Goal: Use online tool/utility: Utilize a website feature to perform a specific function

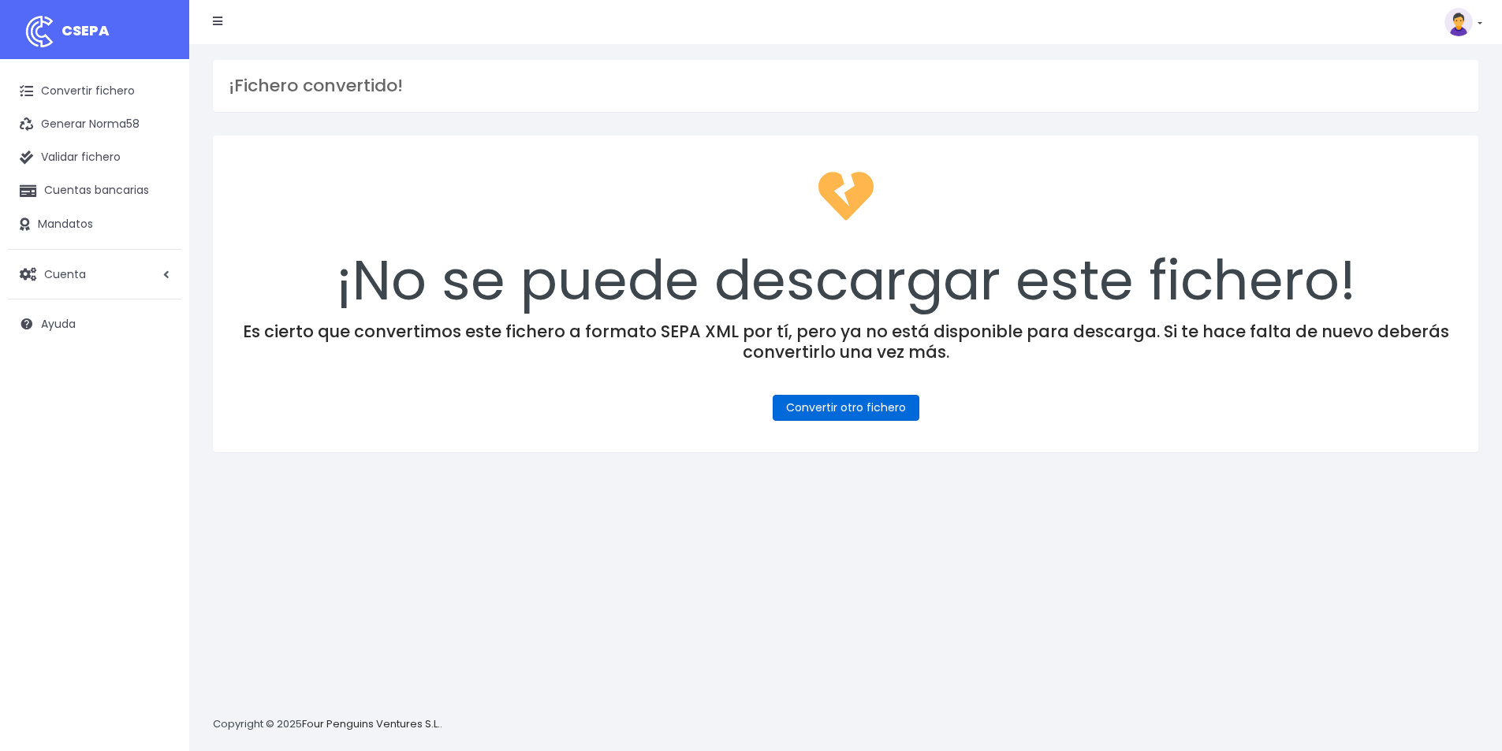
click at [866, 408] on link "Convertir otro fichero" at bounding box center [846, 408] width 147 height 26
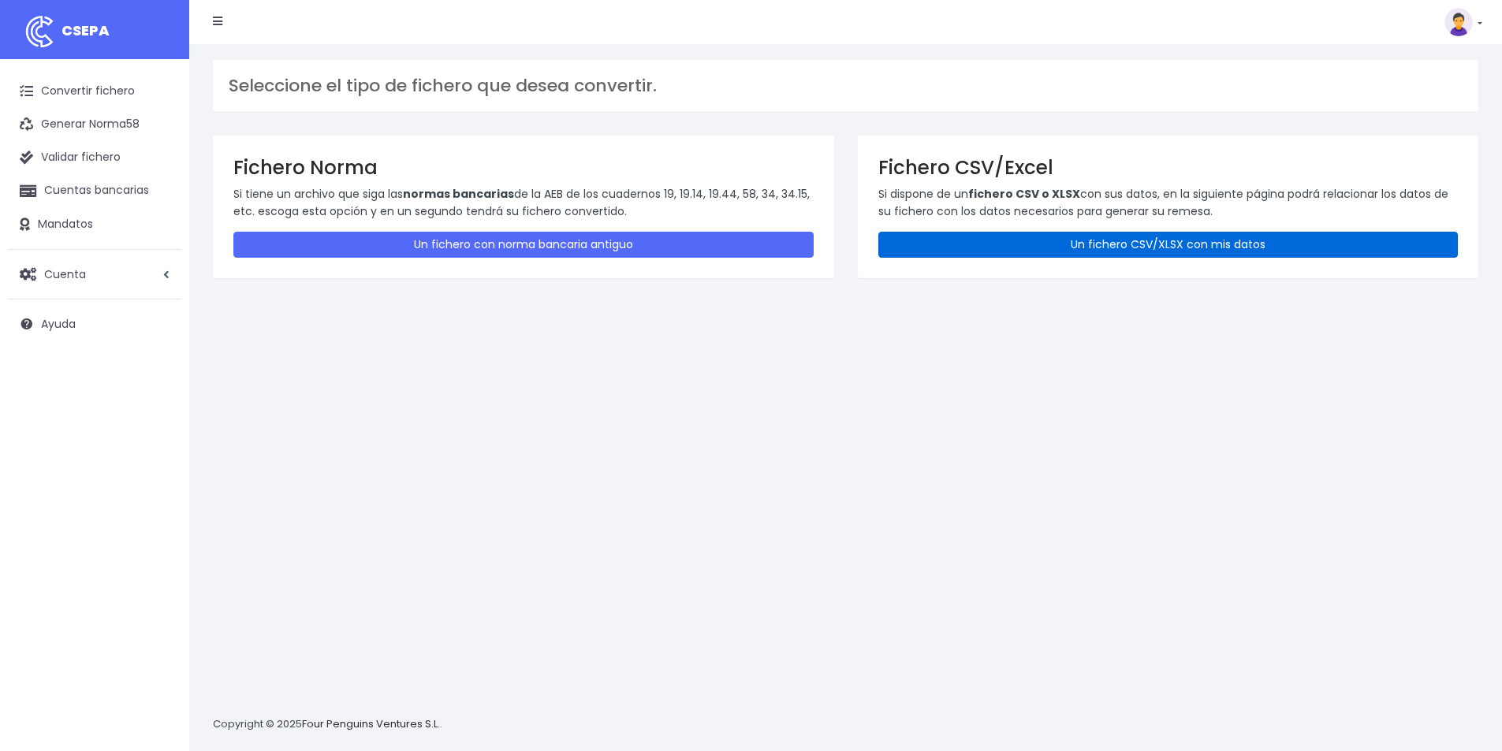
click at [1172, 248] on link "Un fichero CSV/XLSX con mis datos" at bounding box center [1168, 245] width 580 height 26
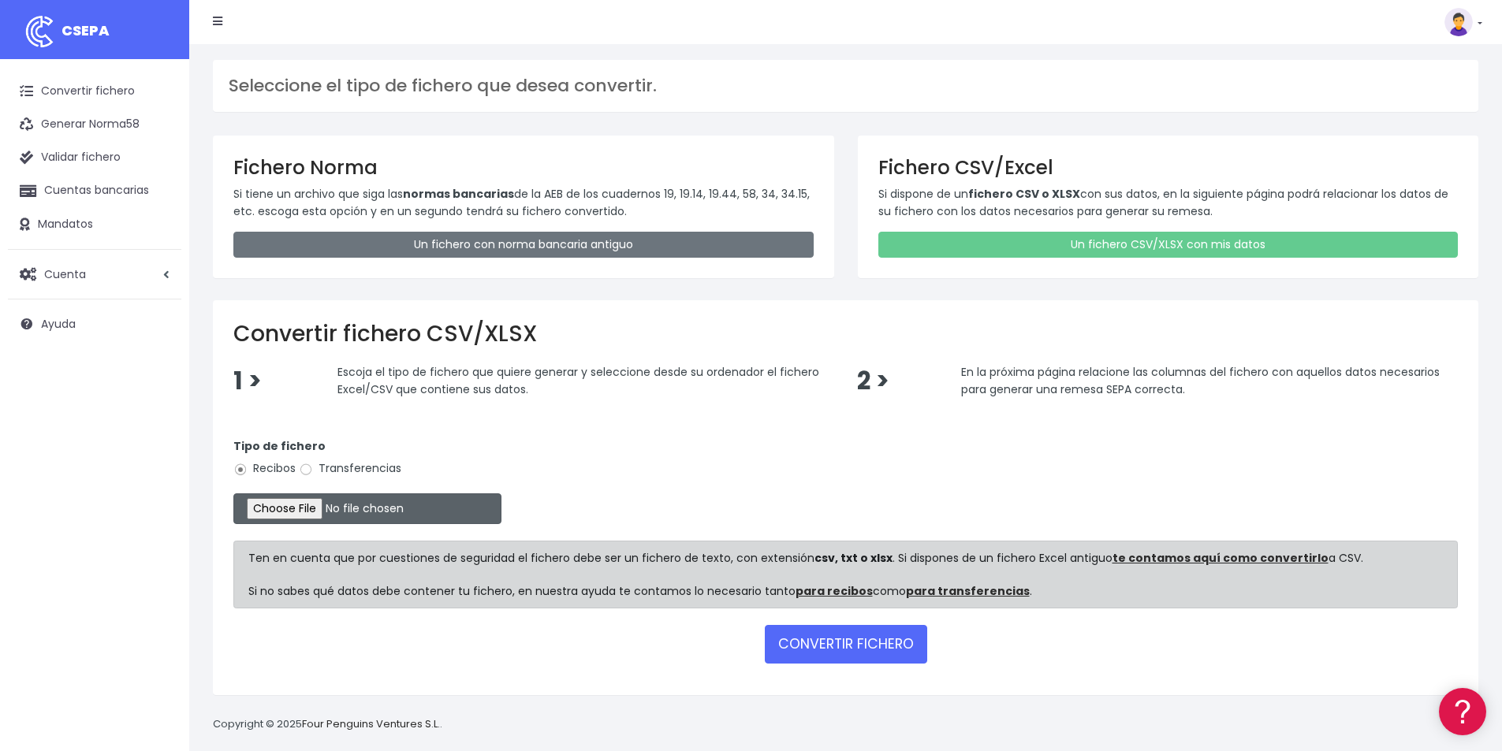
click at [331, 506] on input "file" at bounding box center [367, 509] width 268 height 31
type input "C:\fakepath\COBROS 02-10-25.xlsx"
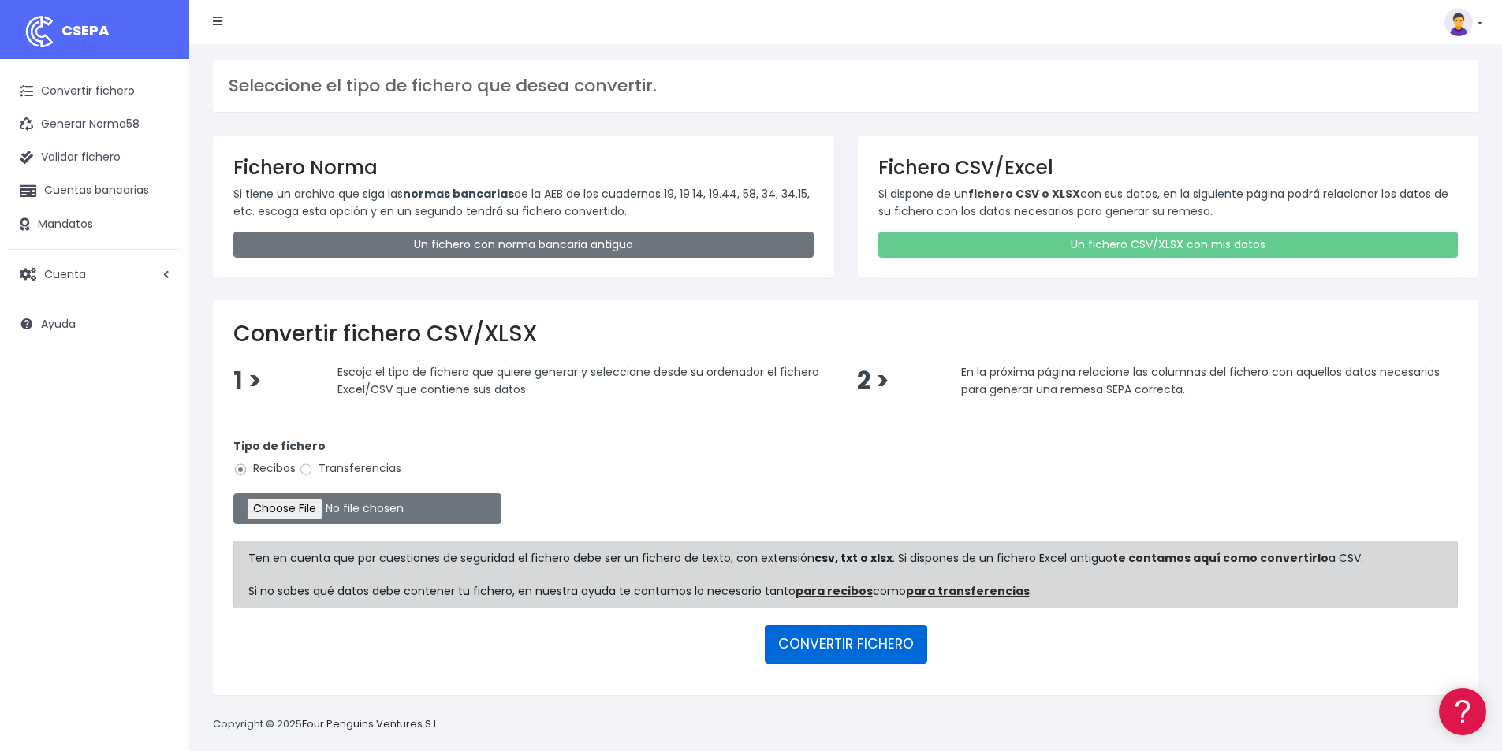
click at [831, 644] on button "CONVERTIR FICHERO" at bounding box center [846, 644] width 162 height 38
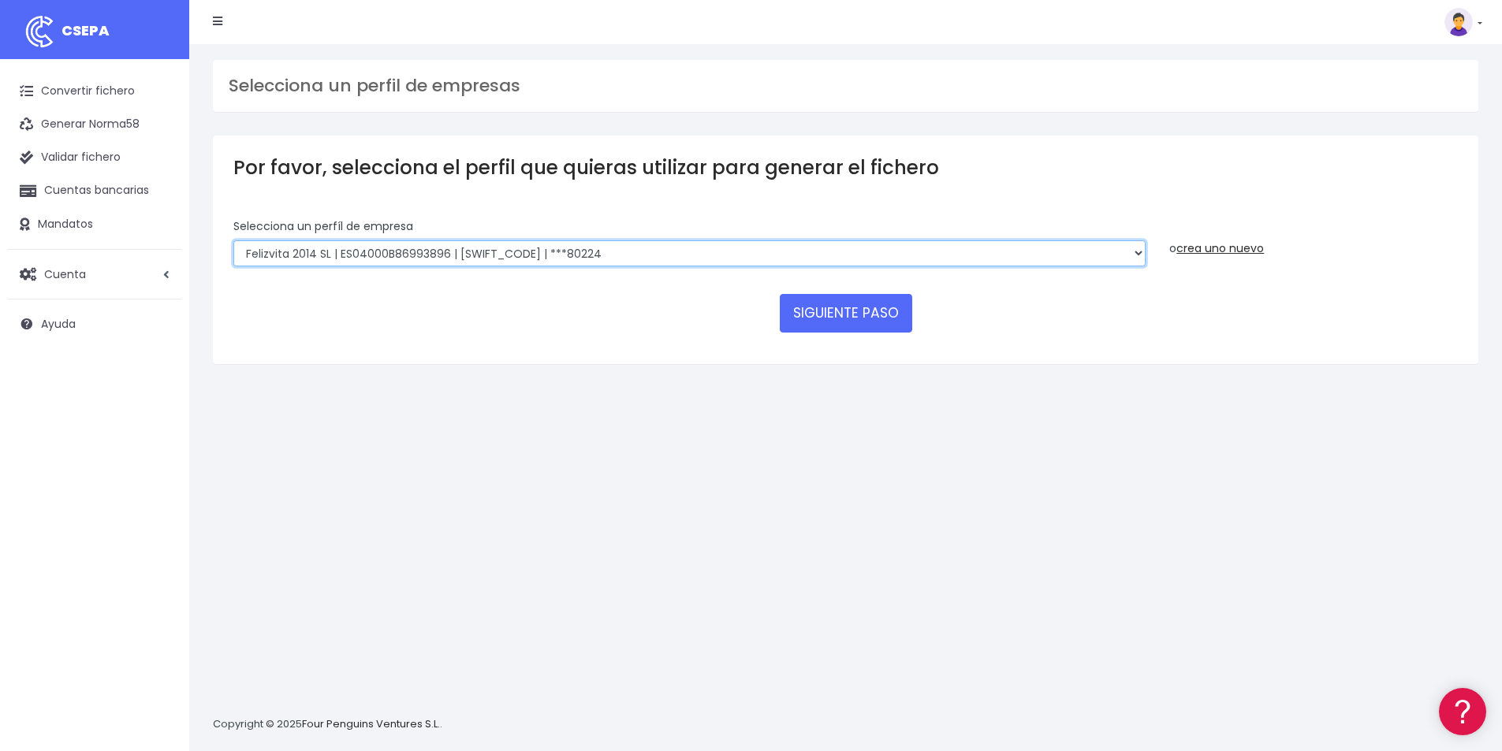
click at [617, 253] on select "Felizvita 2014 SL | ES04000B86993896 | CAIXESBBXXX | ***80224 CUIDA CARE MARKET…" at bounding box center [689, 253] width 912 height 27
select select "1688"
click at [233, 240] on select "Felizvita 2014 SL | ES04000B86993896 | CAIXESBBXXX | ***80224 CUIDA CARE MARKET…" at bounding box center [689, 253] width 912 height 27
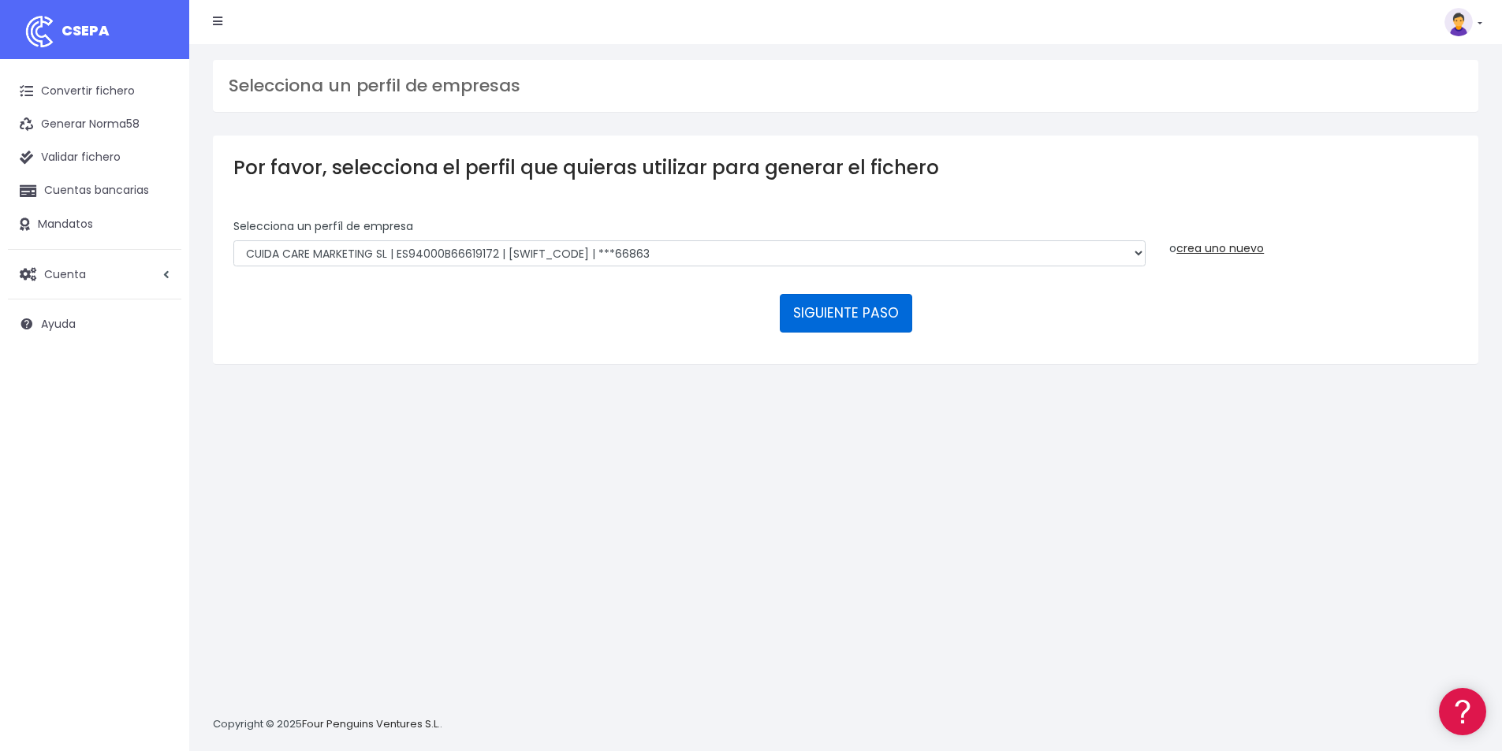
click at [870, 312] on button "SIGUIENTE PASO" at bounding box center [846, 313] width 132 height 38
click at [848, 309] on button "SIGUIENTE PASO" at bounding box center [846, 313] width 132 height 38
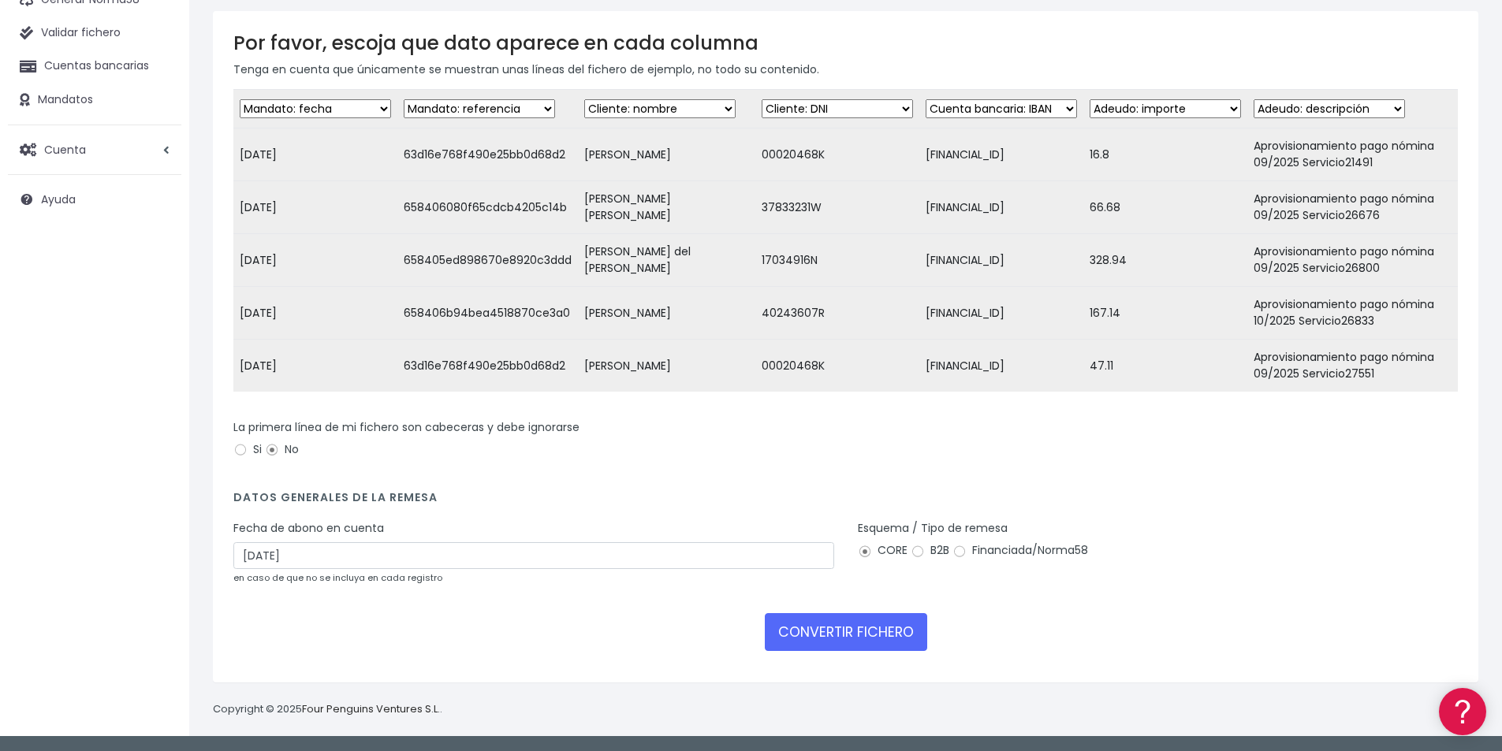
scroll to position [136, 0]
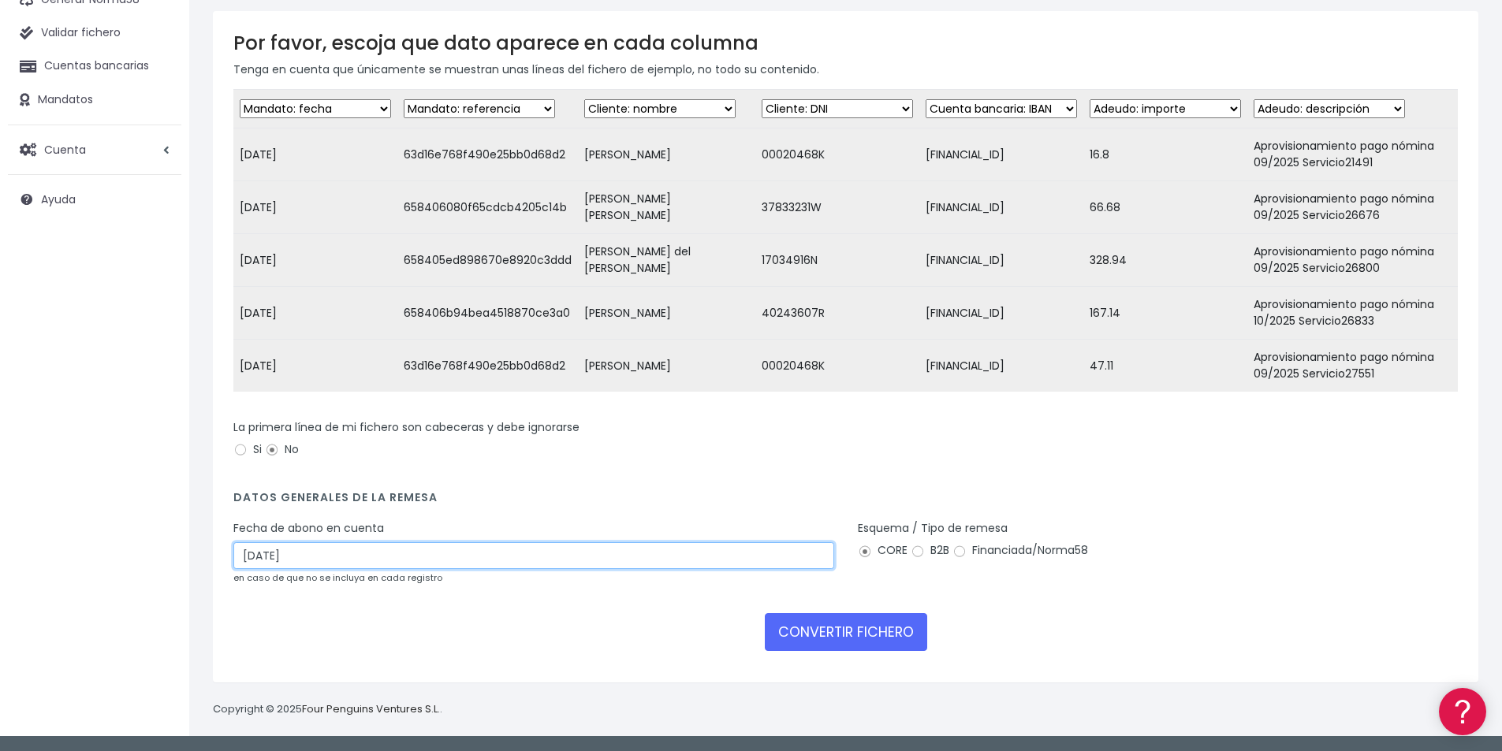
click at [293, 561] on input "04/10/2025" at bounding box center [533, 555] width 601 height 27
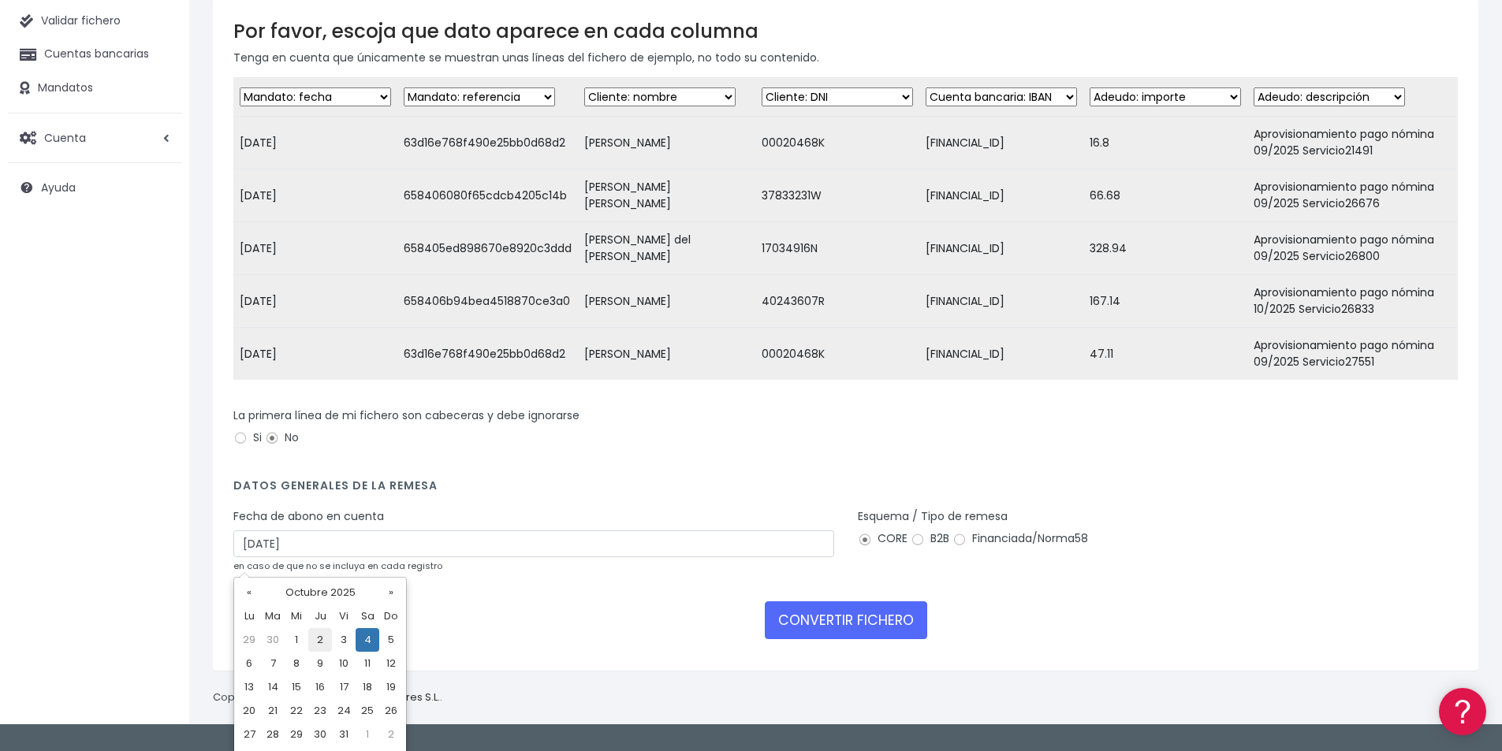
click at [320, 643] on td "2" at bounding box center [320, 640] width 24 height 24
type input "02/10/2025"
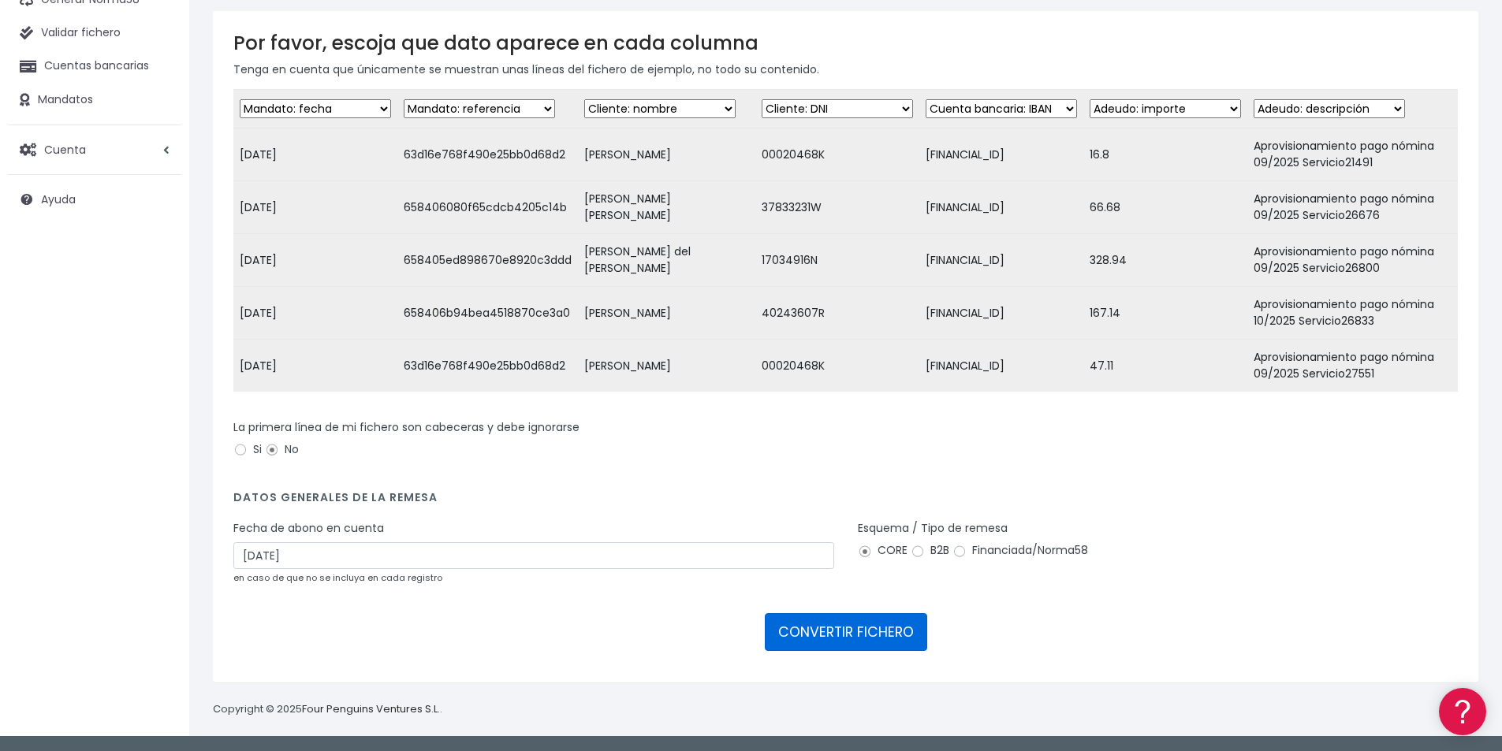
click at [844, 632] on button "CONVERTIR FICHERO" at bounding box center [846, 632] width 162 height 38
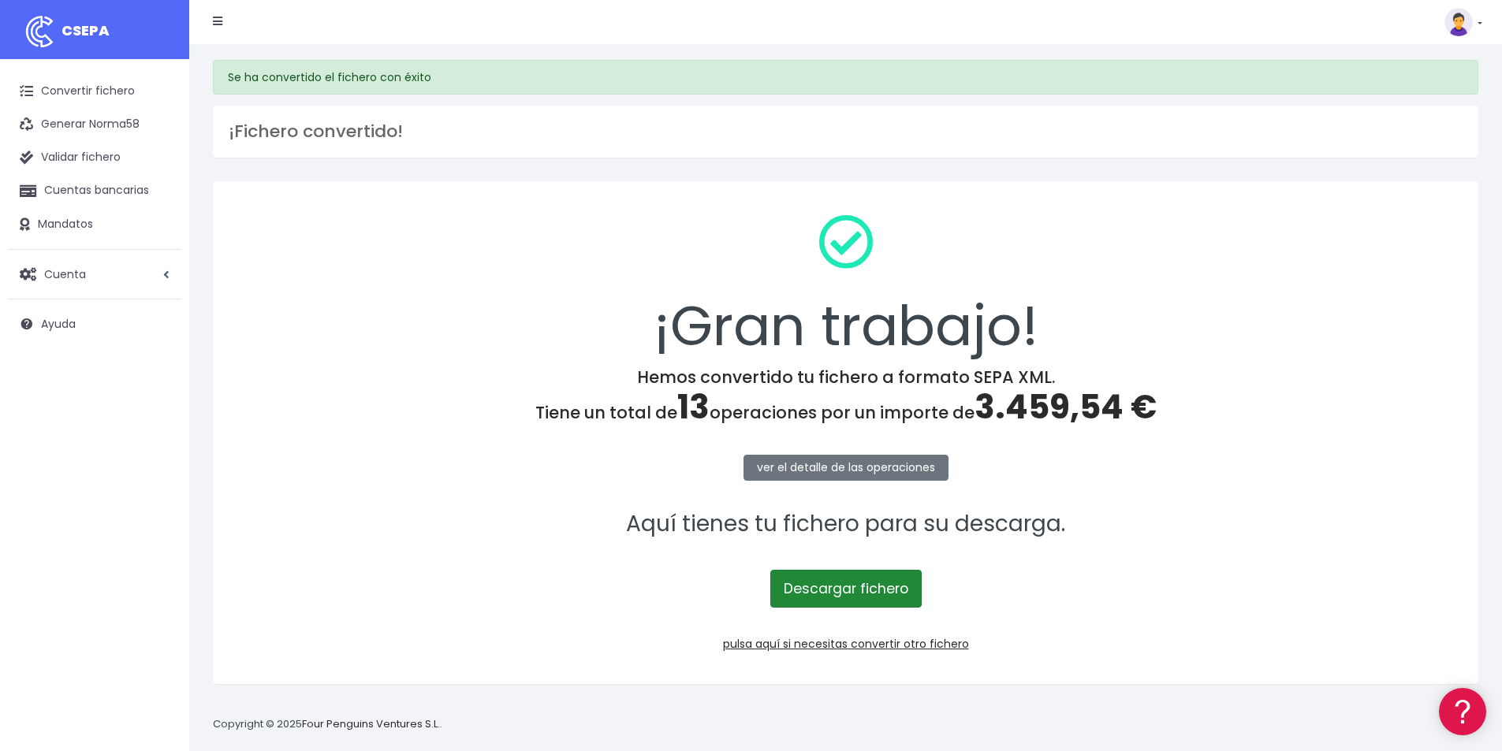
click at [856, 593] on link "Descargar fichero" at bounding box center [845, 589] width 151 height 38
click at [1046, 414] on span "3.459,54 €" at bounding box center [1066, 407] width 182 height 47
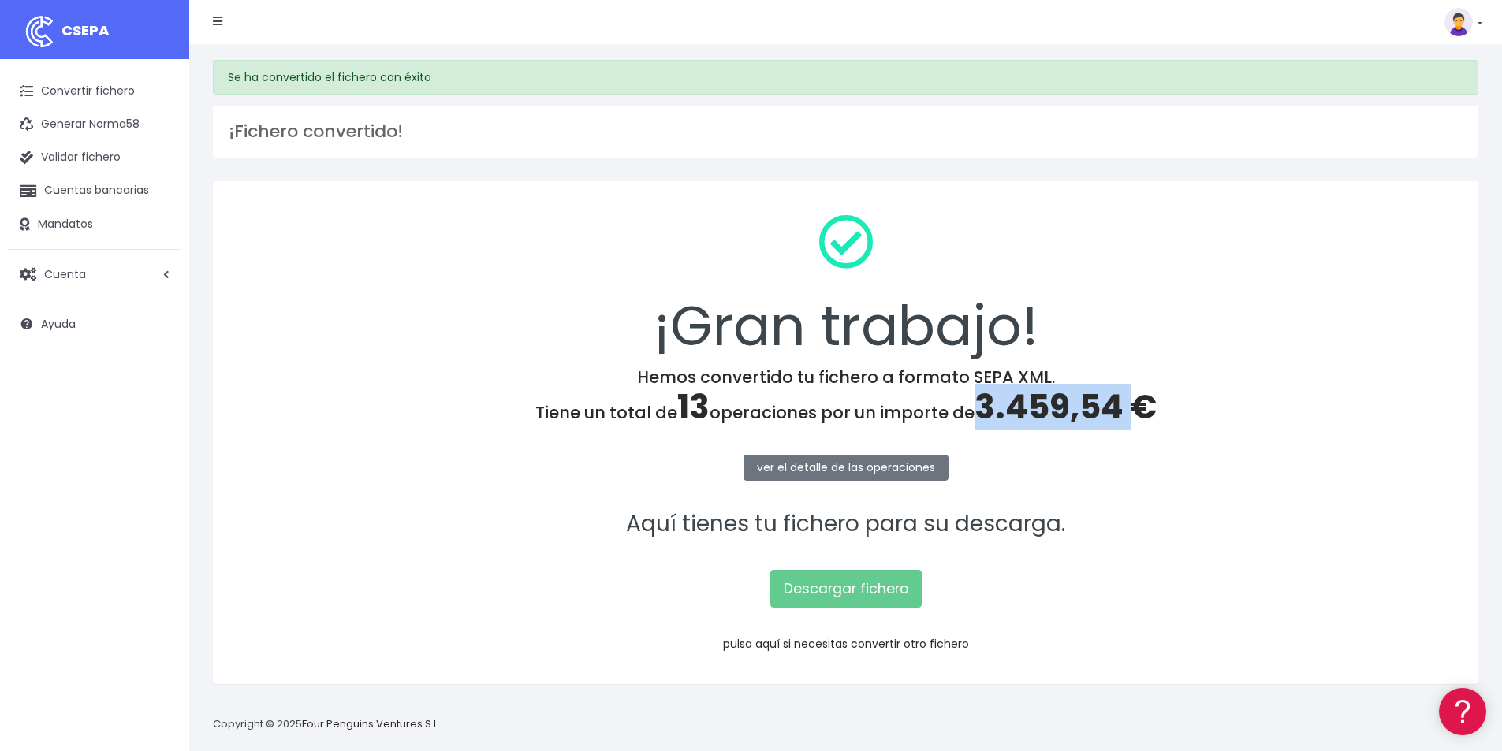
click at [1046, 414] on span "3.459,54 €" at bounding box center [1066, 407] width 182 height 47
copy span "3.459,54"
click at [900, 647] on link "pulsa aquí si necesitas convertir otro fichero" at bounding box center [846, 644] width 246 height 16
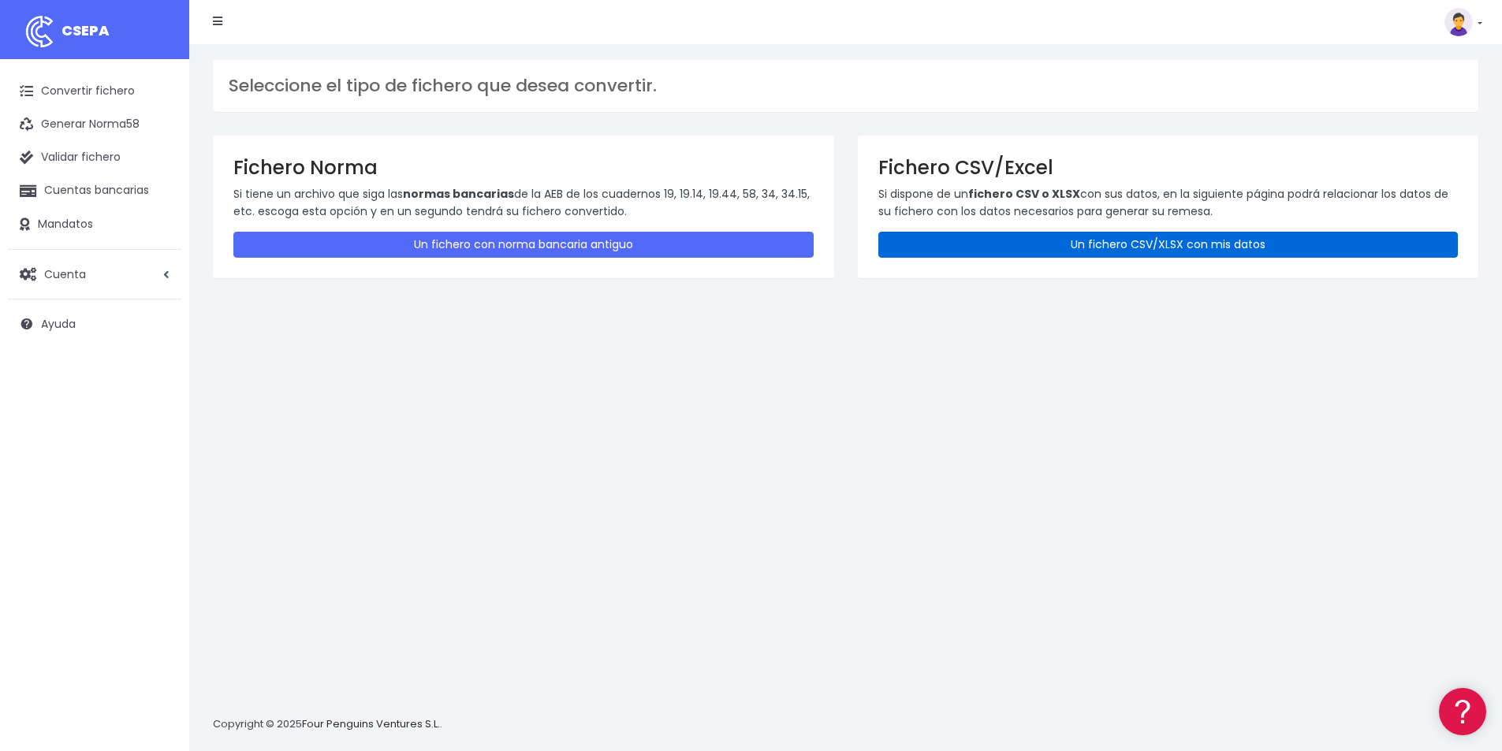
click at [1113, 242] on link "Un fichero CSV/XLSX con mis datos" at bounding box center [1168, 245] width 580 height 26
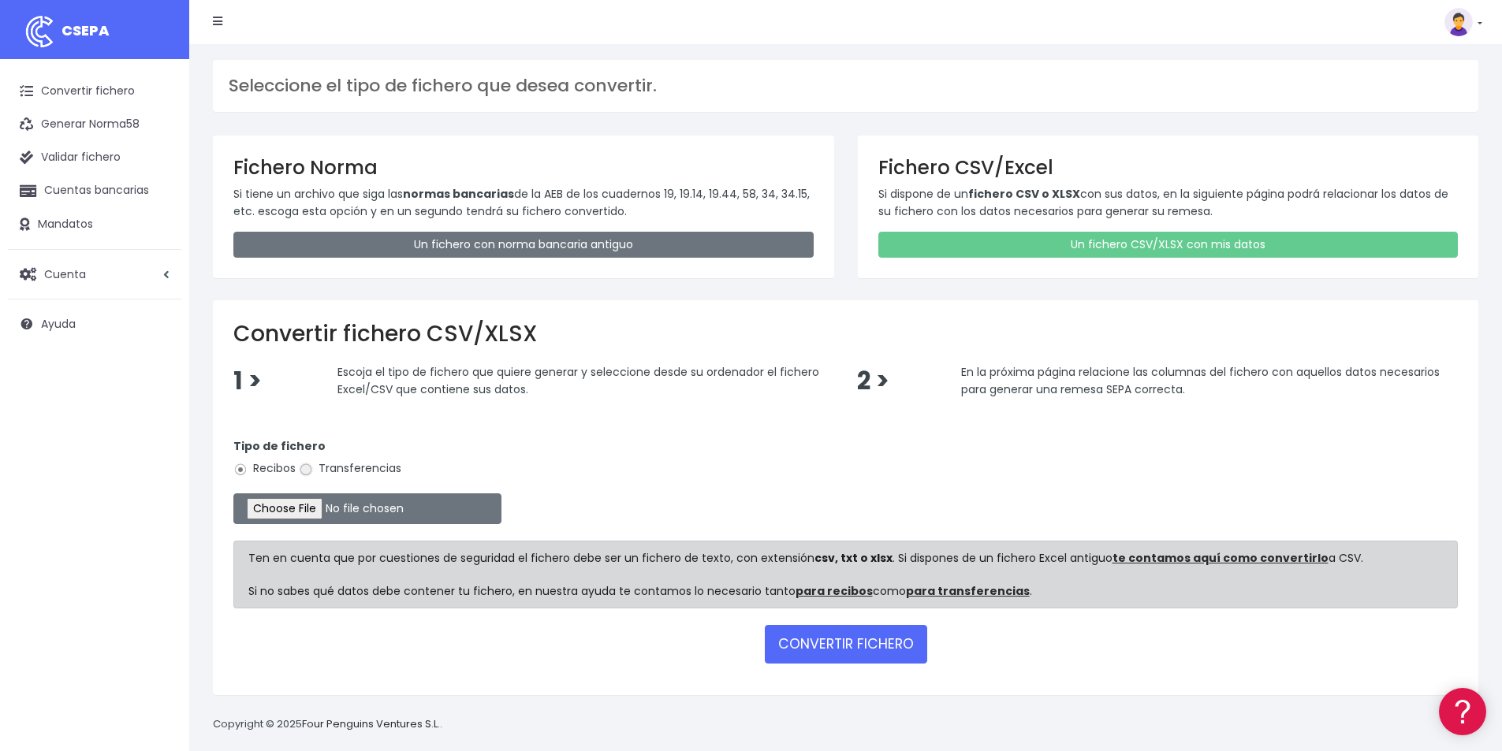
click at [308, 471] on input "Transferencias" at bounding box center [306, 470] width 14 height 14
radio input "true"
click at [349, 505] on input "file" at bounding box center [367, 509] width 268 height 31
type input "C:\fakepath\Remesa Devolución 02-10-25.xlsx"
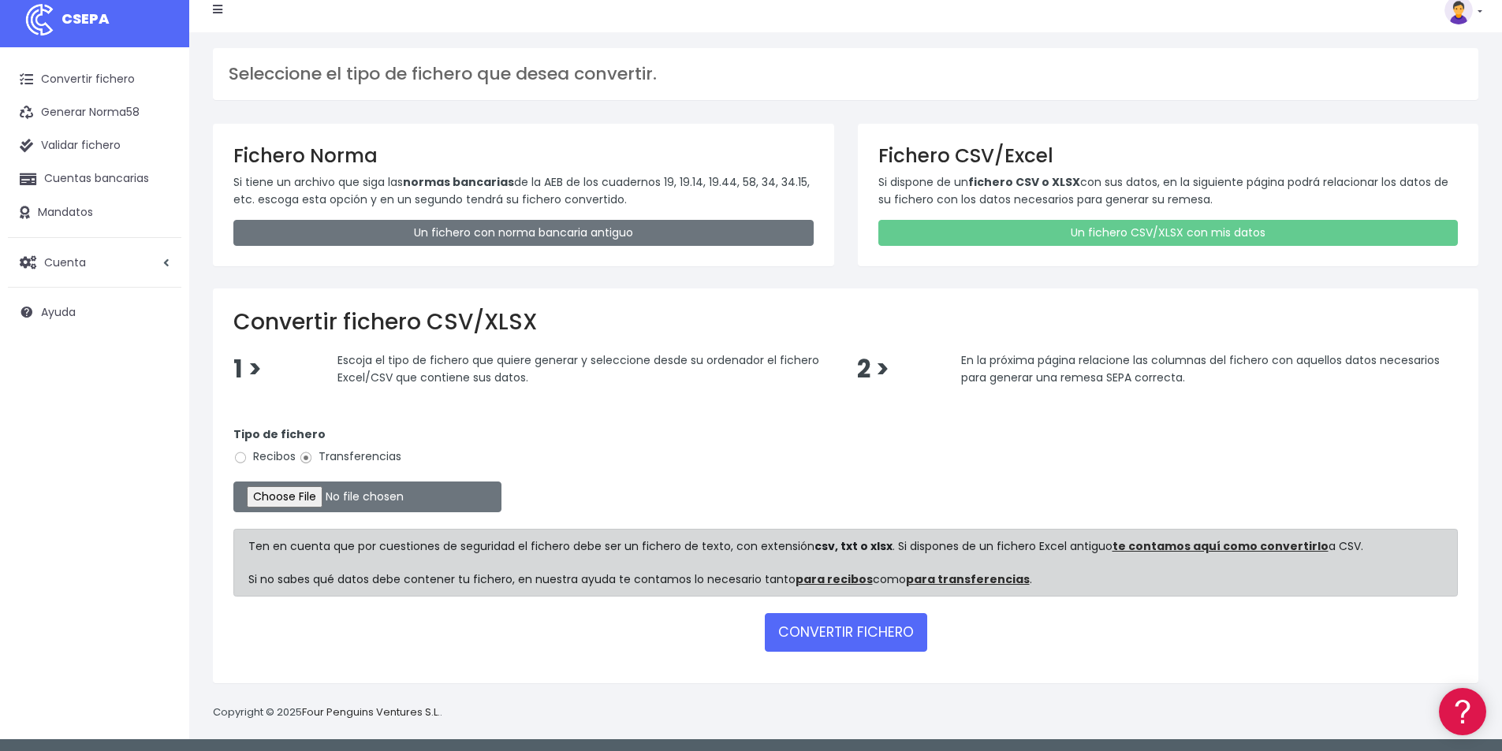
scroll to position [15, 0]
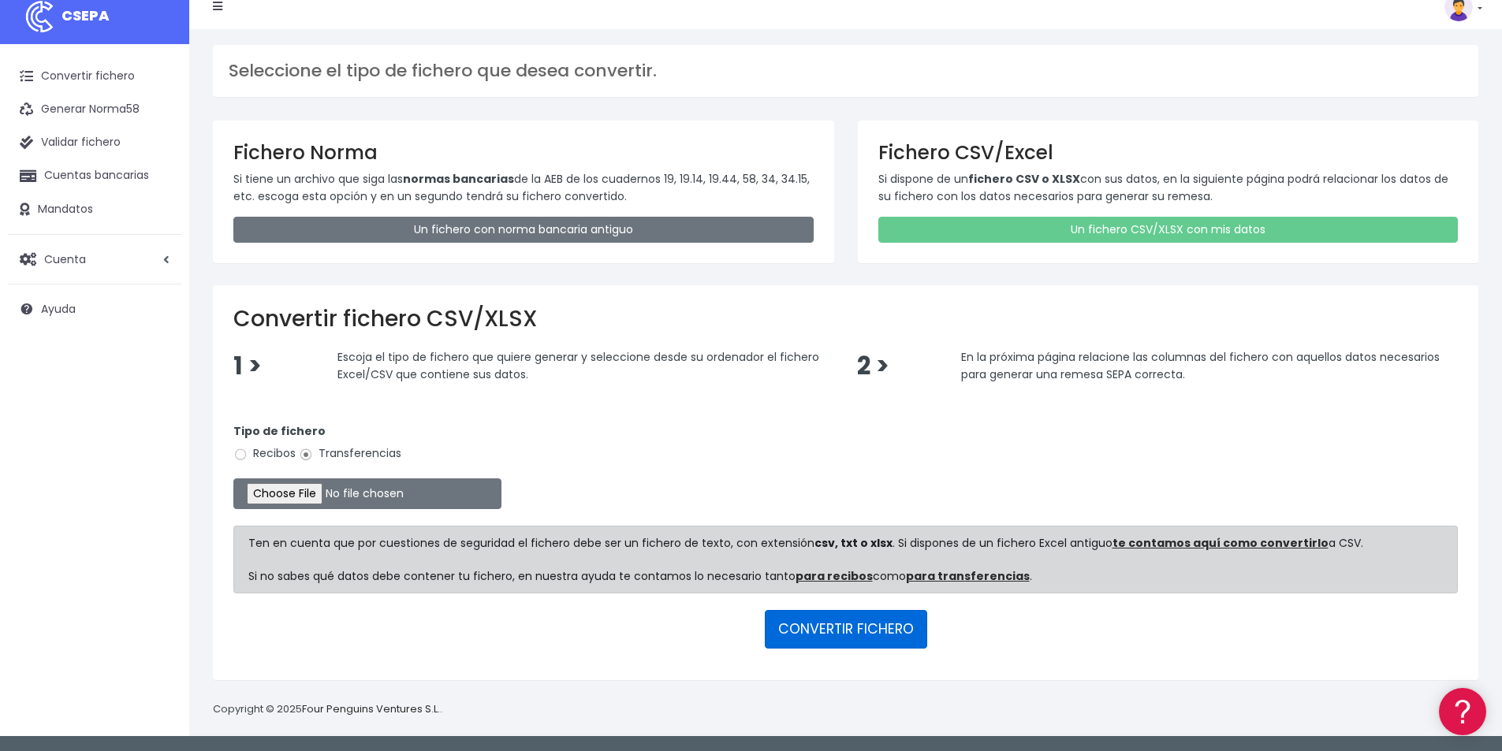
drag, startPoint x: 853, startPoint y: 629, endPoint x: 882, endPoint y: 629, distance: 29.2
click at [853, 629] on button "CONVERTIR FICHERO" at bounding box center [846, 629] width 162 height 38
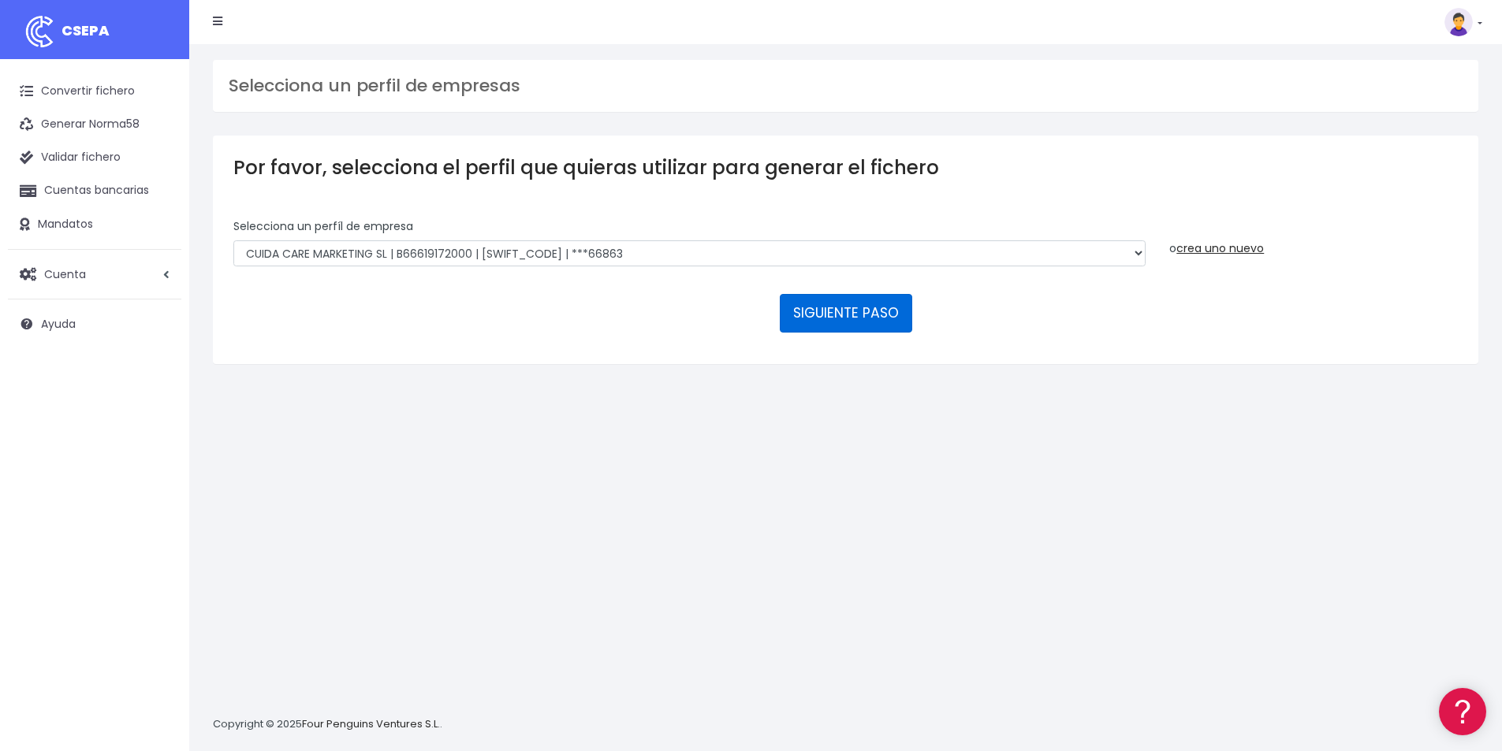
click at [826, 310] on button "SIGUIENTE PASO" at bounding box center [846, 313] width 132 height 38
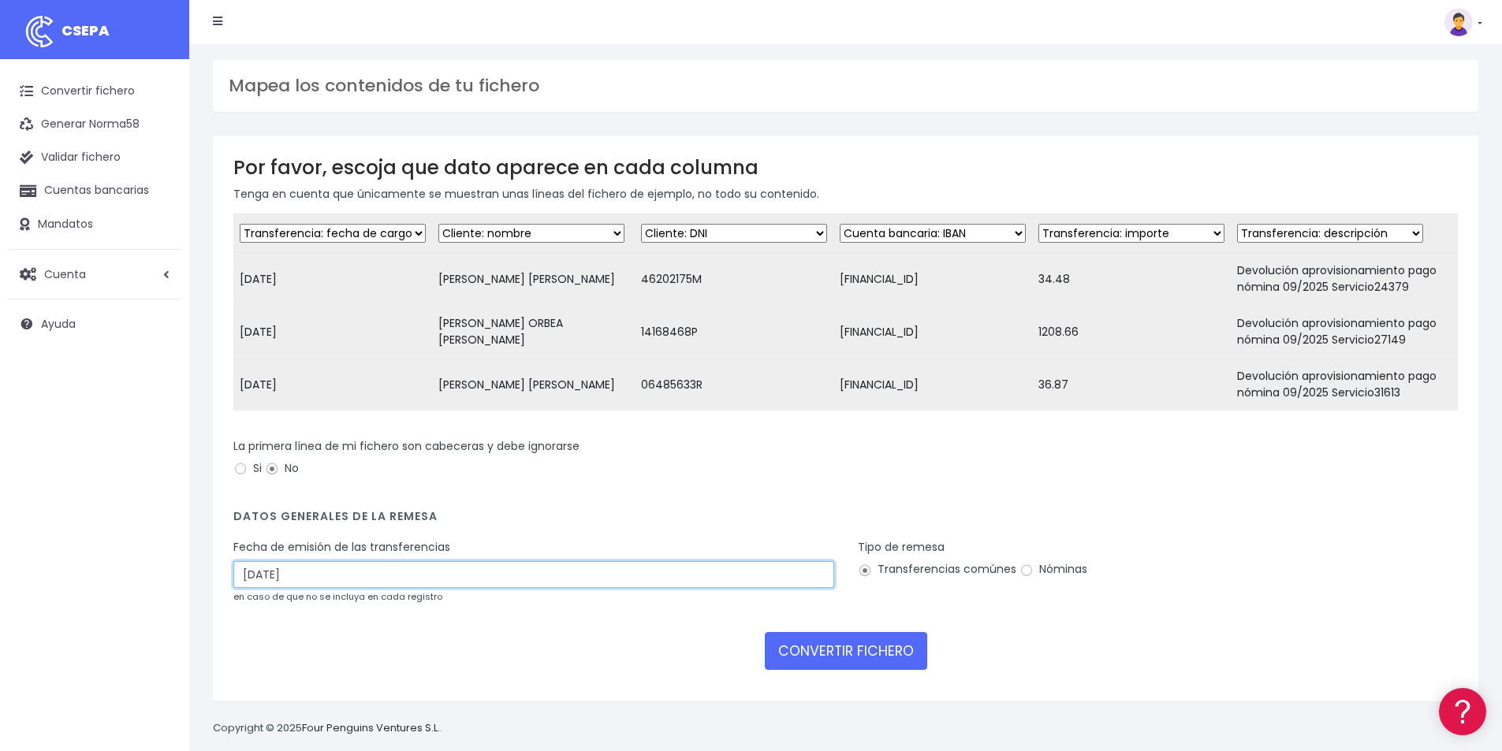
click at [296, 580] on input "04/10/2025" at bounding box center [533, 574] width 601 height 27
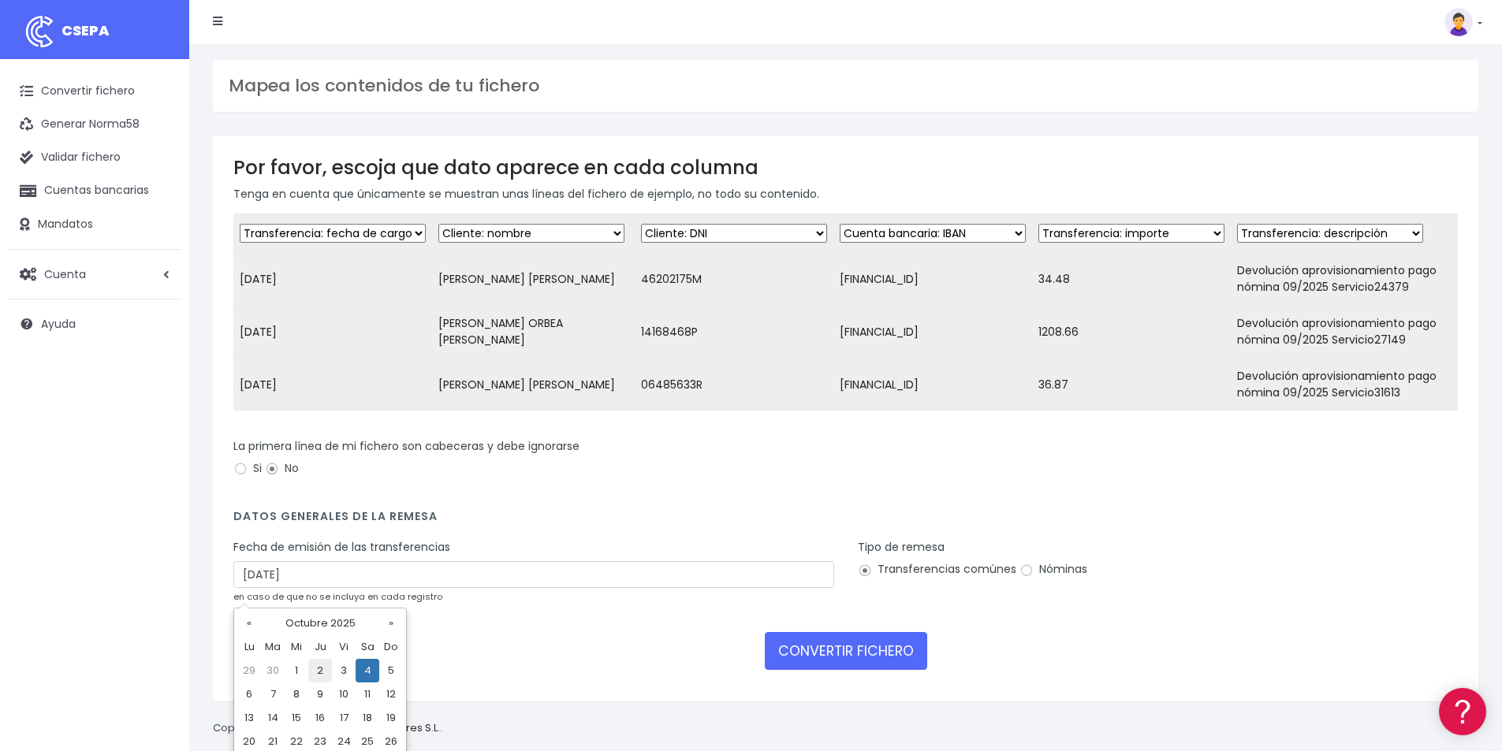
click at [319, 668] on td "2" at bounding box center [320, 671] width 24 height 24
type input "02/10/2025"
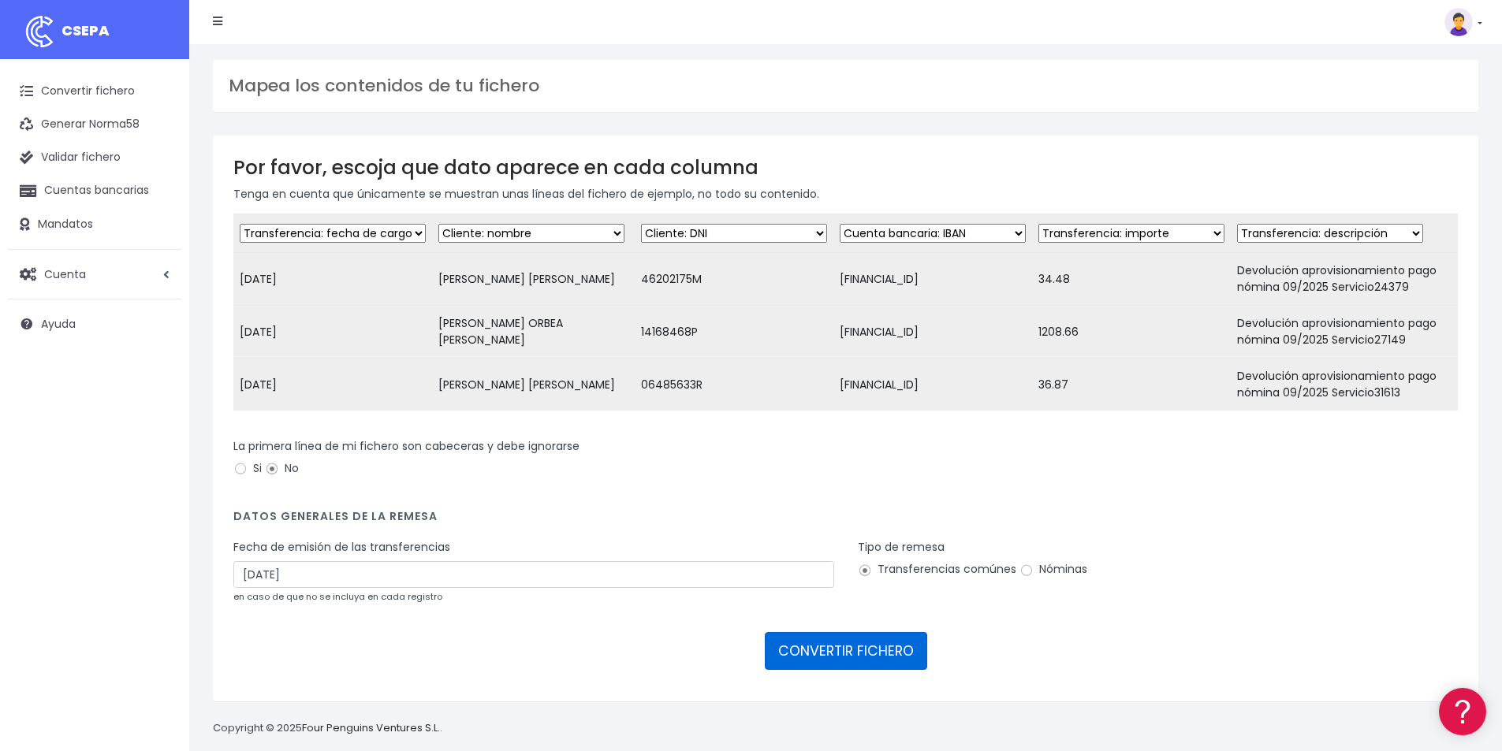
click at [874, 670] on button "CONVERTIR FICHERO" at bounding box center [846, 651] width 162 height 38
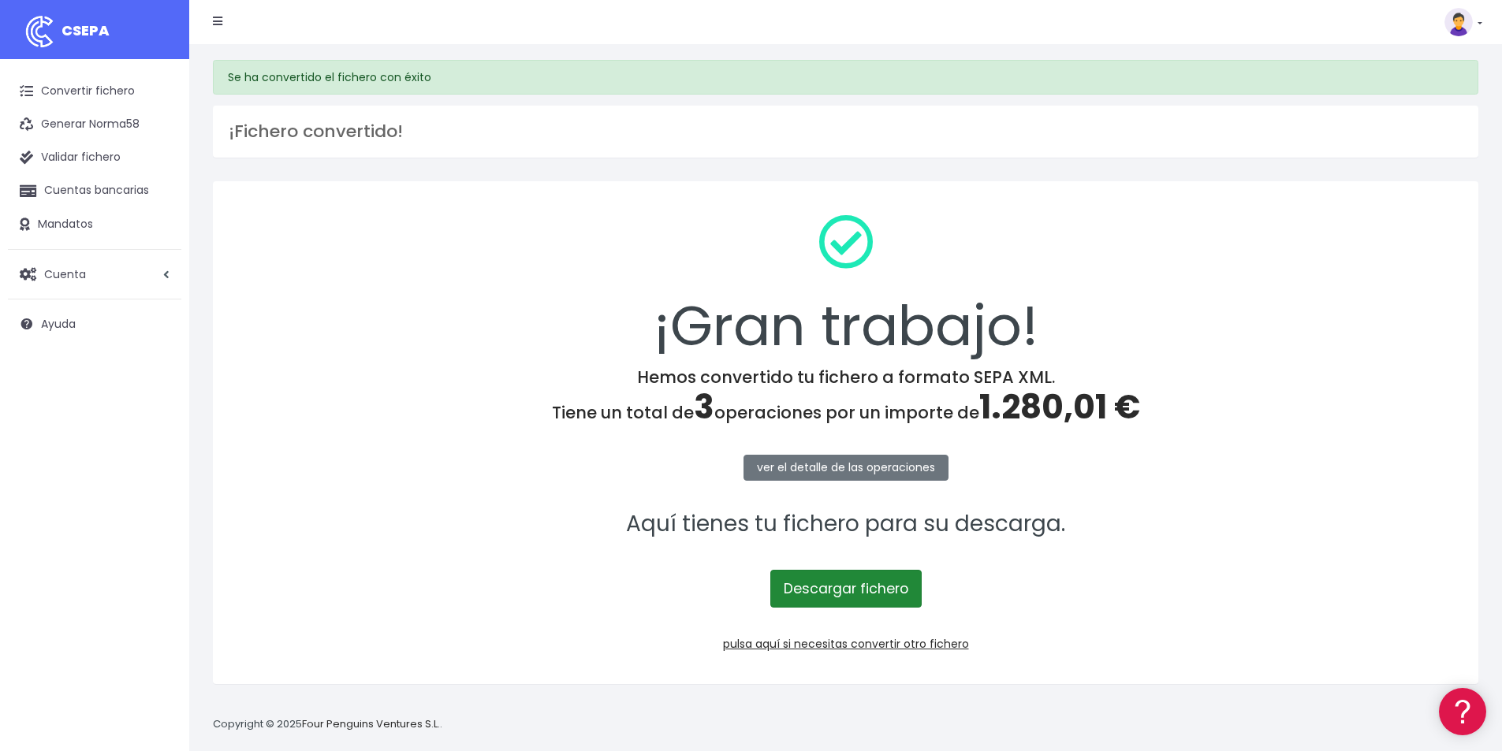
click at [863, 591] on link "Descargar fichero" at bounding box center [845, 589] width 151 height 38
click at [1038, 407] on span "1.280,01 €" at bounding box center [1059, 407] width 161 height 47
copy span "1.280,01"
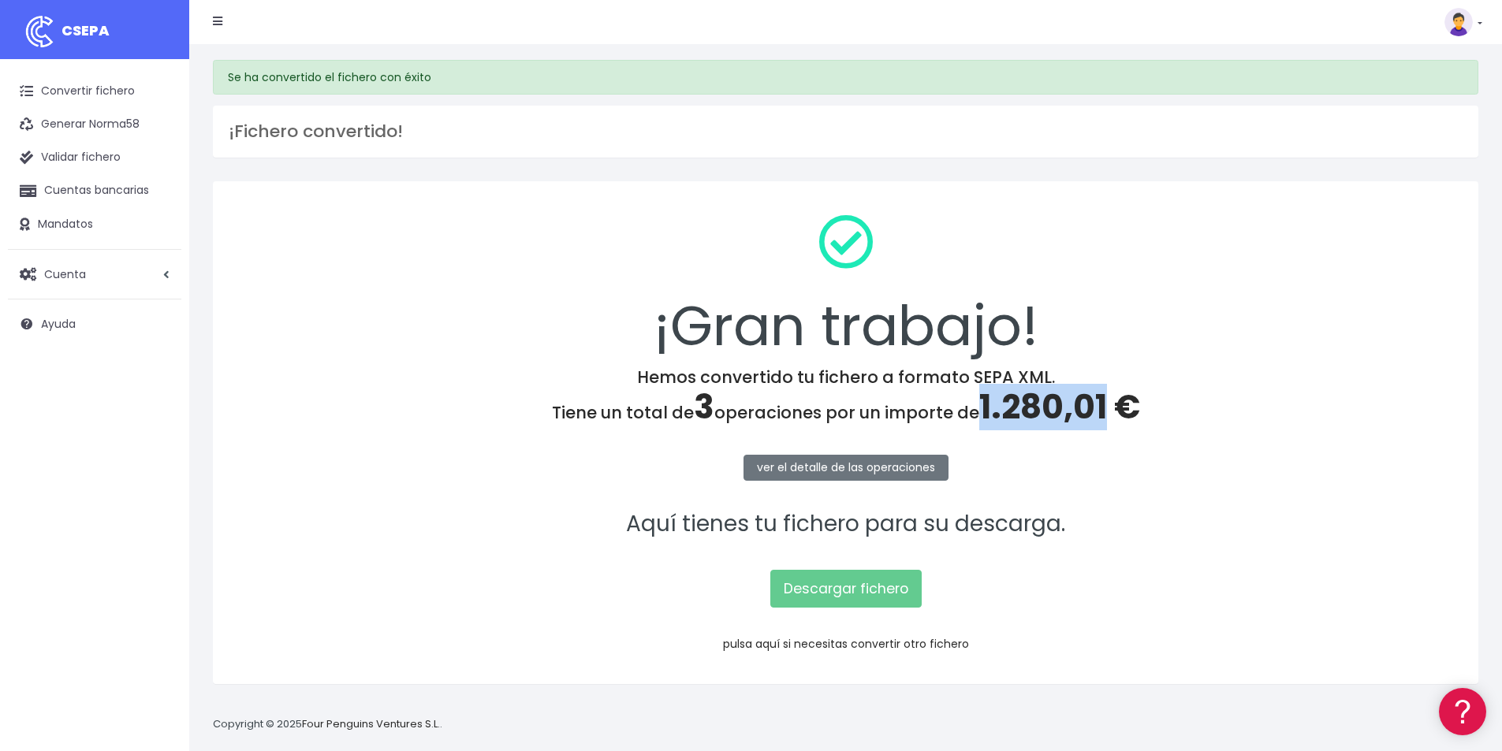
click at [852, 647] on link "pulsa aquí si necesitas convertir otro fichero" at bounding box center [846, 644] width 246 height 16
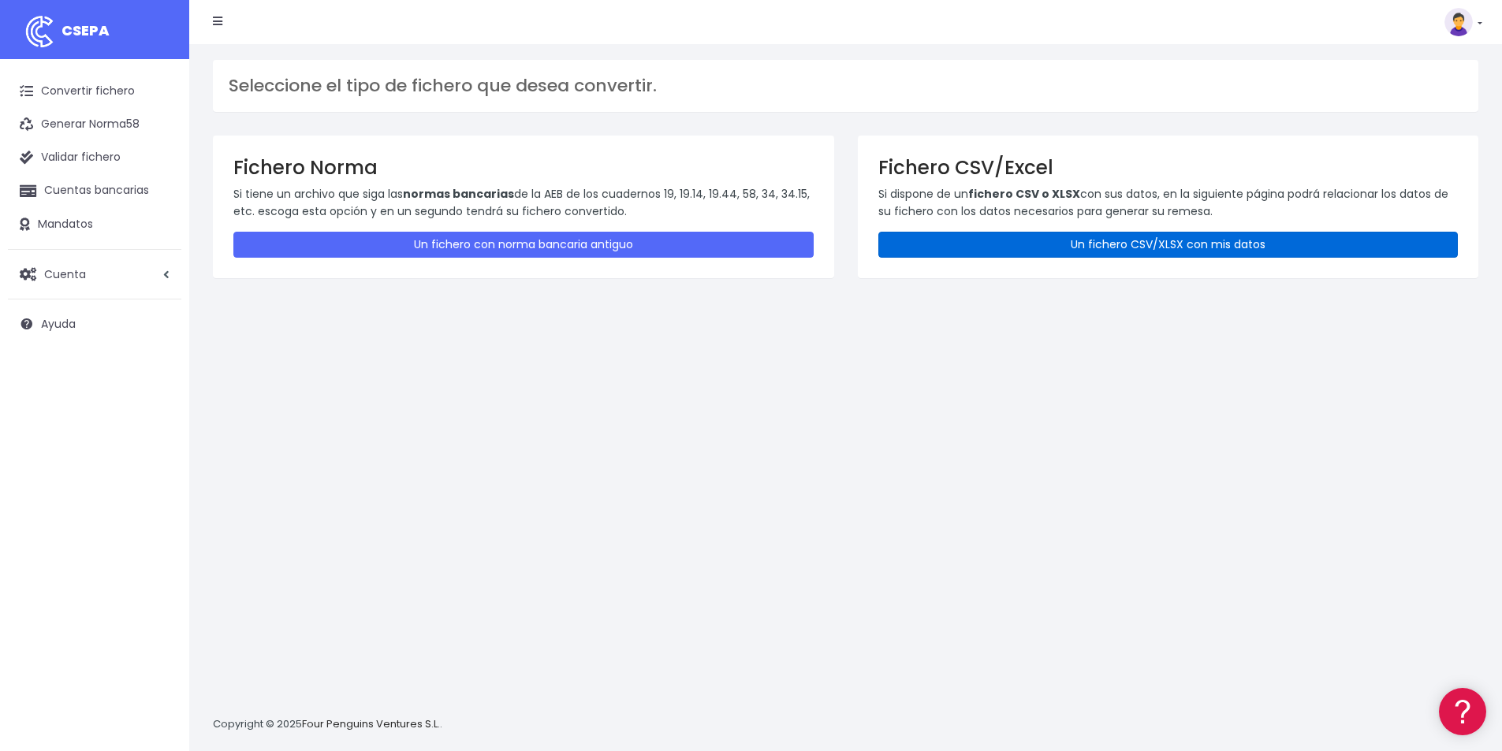
click at [1061, 248] on link "Un fichero CSV/XLSX con mis datos" at bounding box center [1168, 245] width 580 height 26
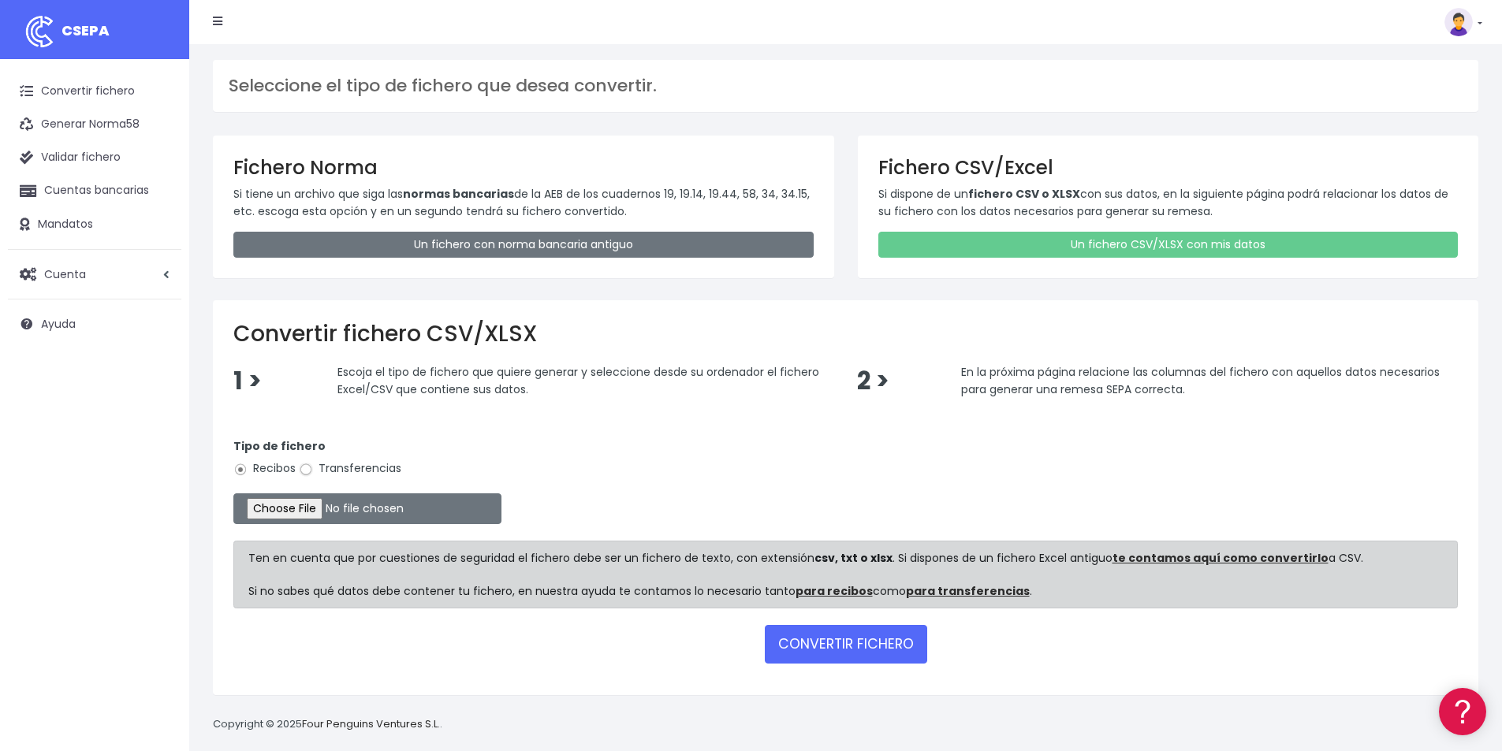
click at [304, 472] on input "Transferencias" at bounding box center [306, 470] width 14 height 14
radio input "true"
click at [334, 509] on input "file" at bounding box center [367, 509] width 268 height 31
type input "C:\fakepath\PAGOS [DATE].xlsx"
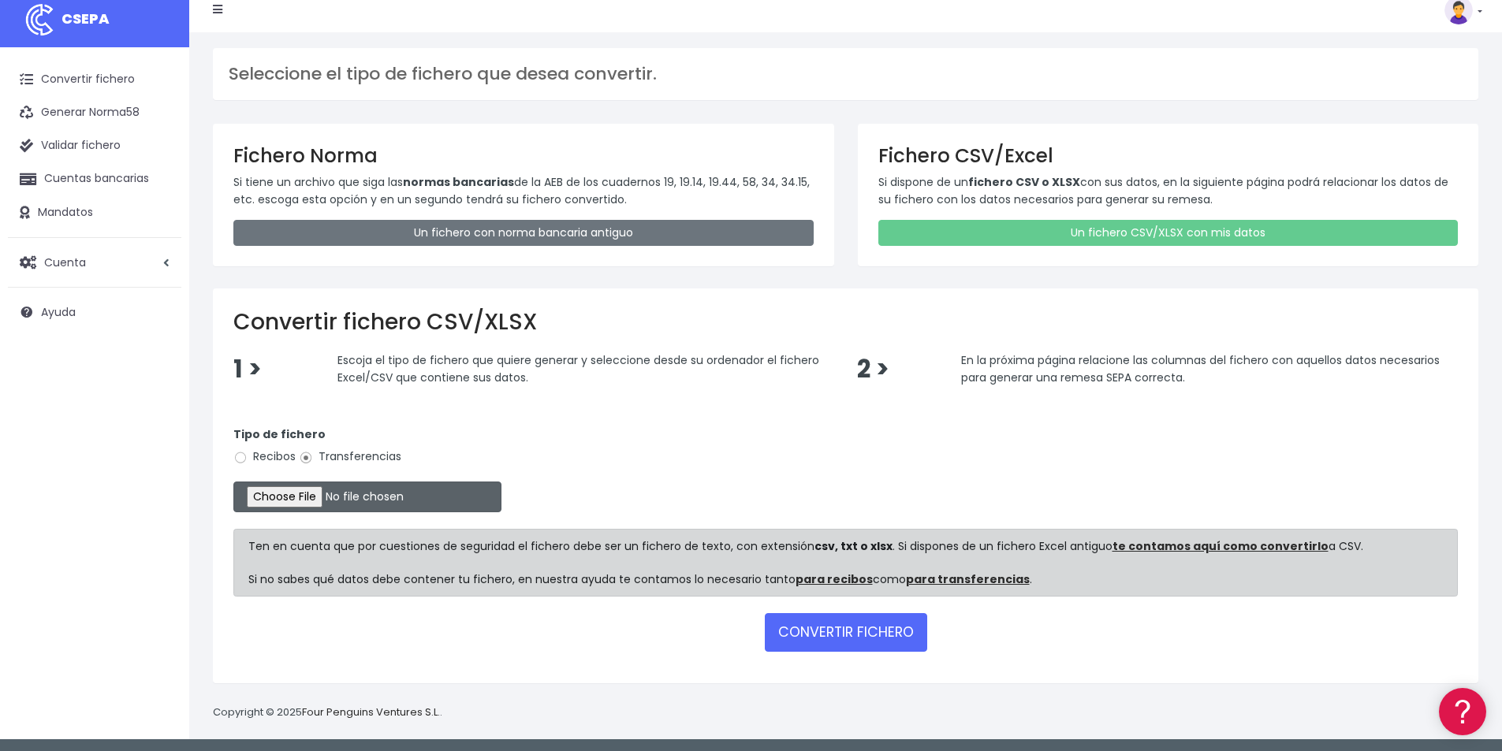
scroll to position [15, 0]
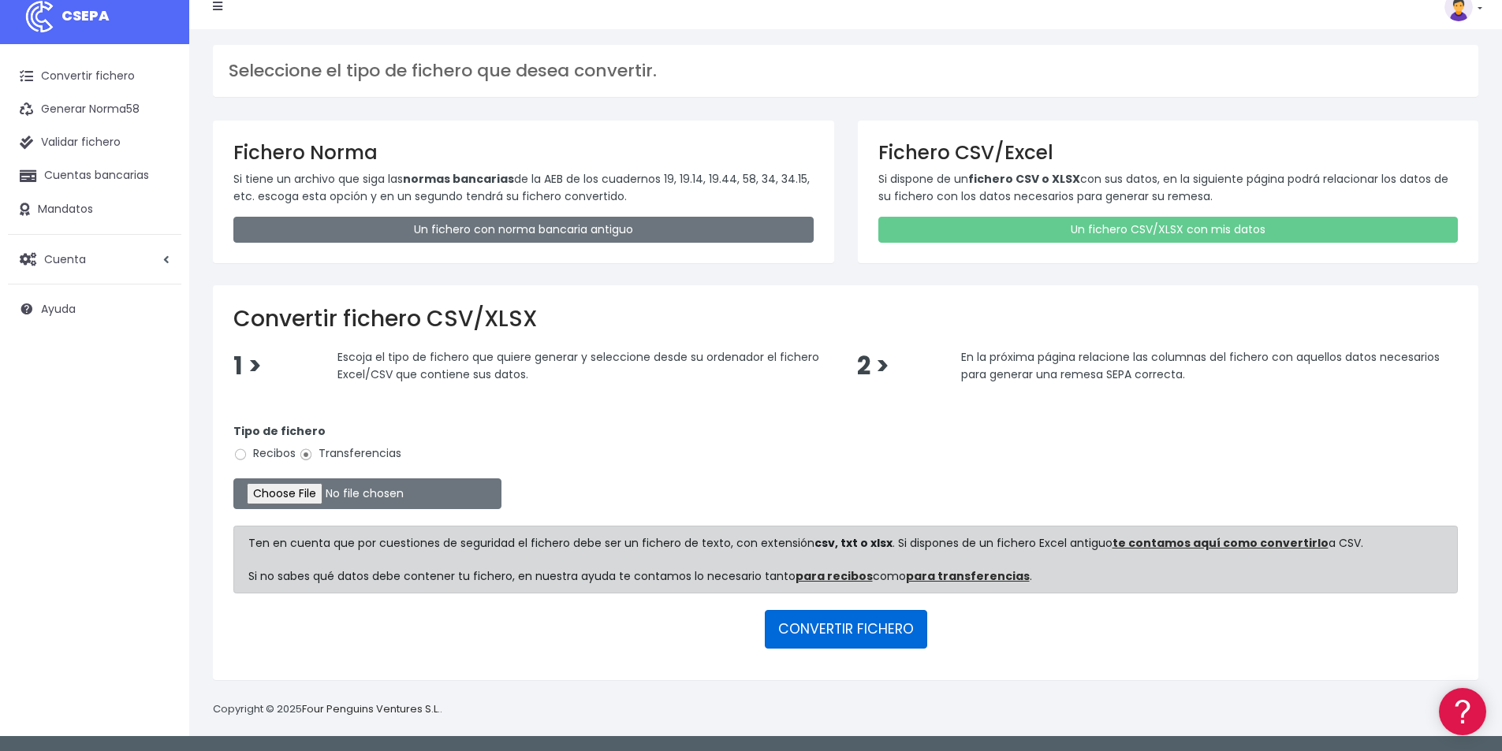
click at [869, 629] on button "CONVERTIR FICHERO" at bounding box center [846, 629] width 162 height 38
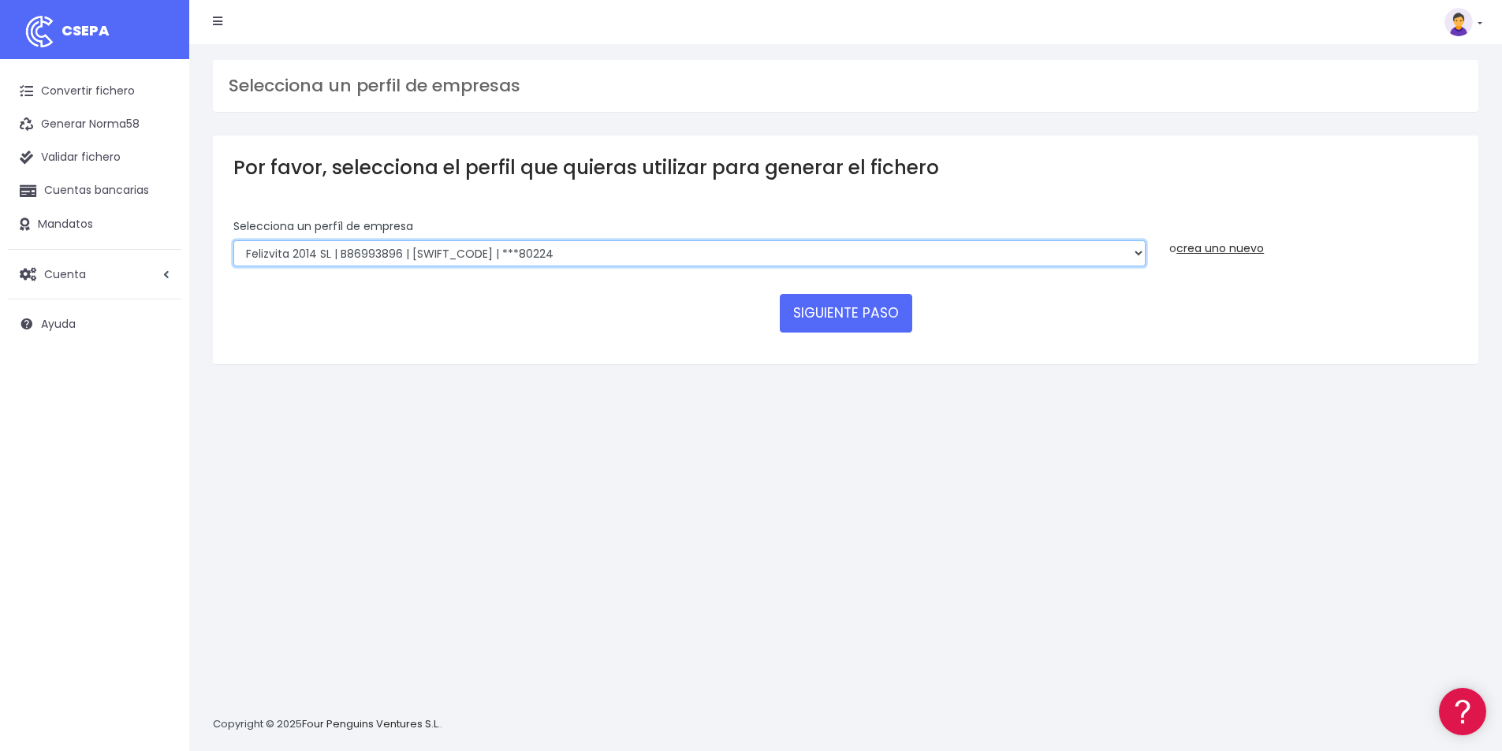
click at [525, 254] on select "Felizvita 2014 SL | B86993896 | CAIXESBBXXX | ***80224 Assisvita Asistencia S.L…" at bounding box center [689, 253] width 912 height 27
select select "1686"
click at [233, 240] on select "Felizvita 2014 SL | B86993896 | CAIXESBBXXX | ***80224 Assisvita Asistencia S.L…" at bounding box center [689, 253] width 912 height 27
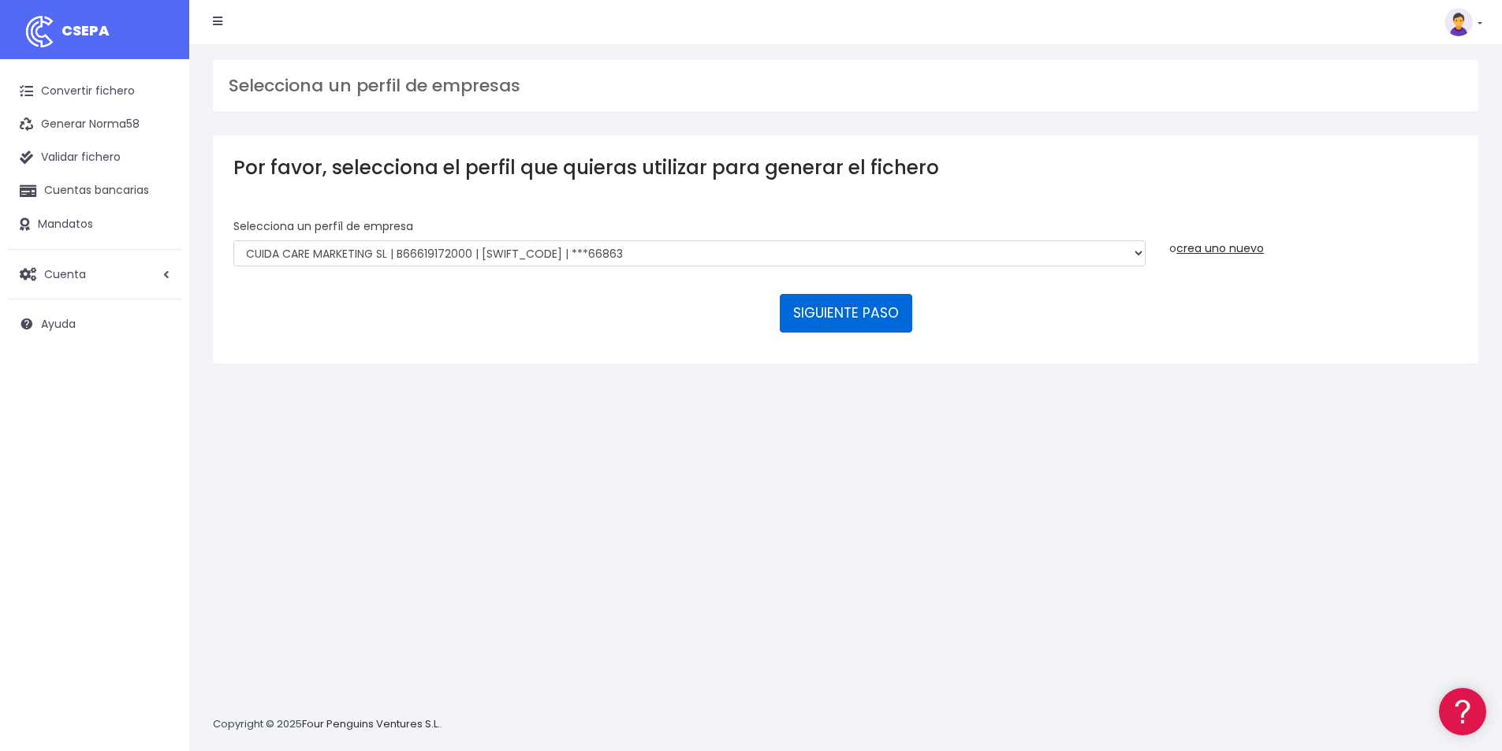
click at [866, 311] on button "SIGUIENTE PASO" at bounding box center [846, 313] width 132 height 38
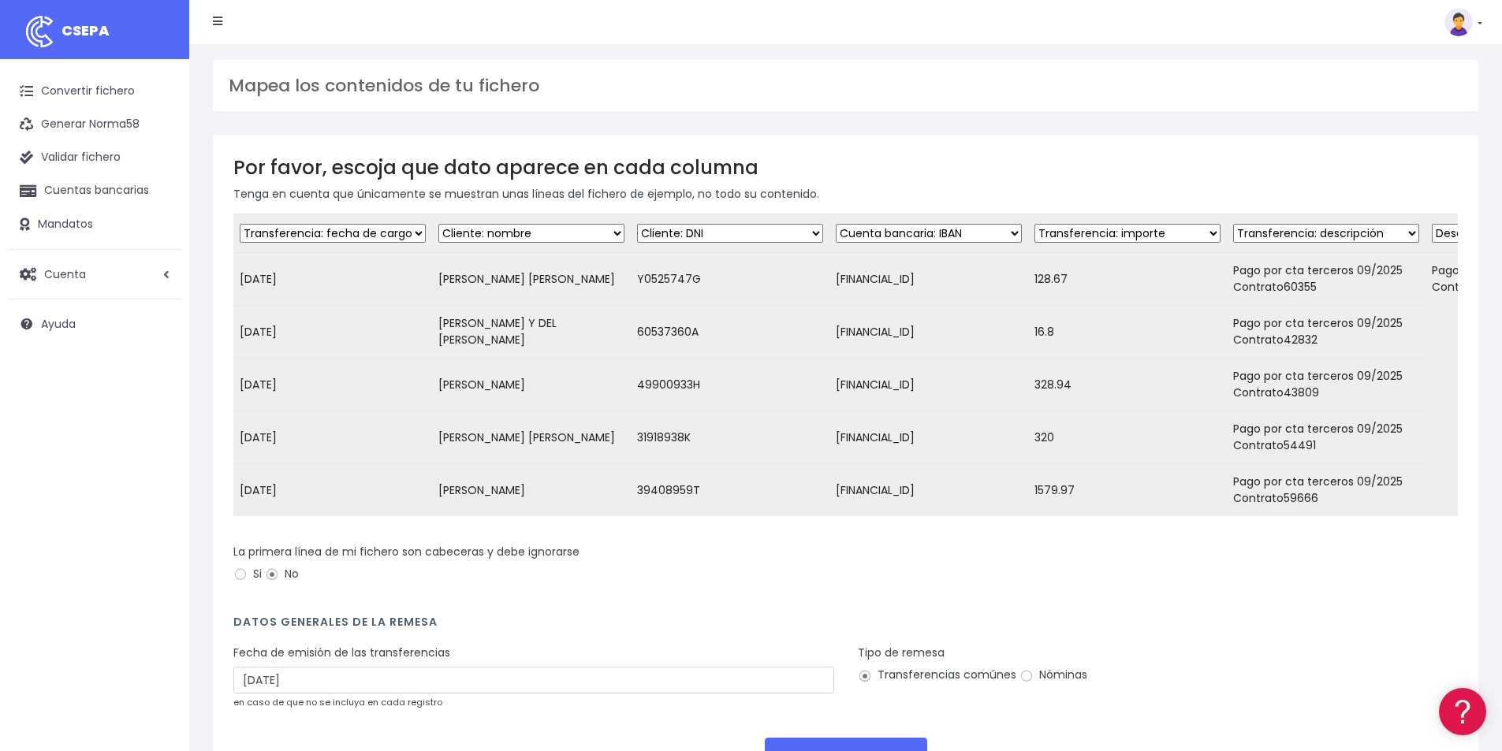
scroll to position [136, 0]
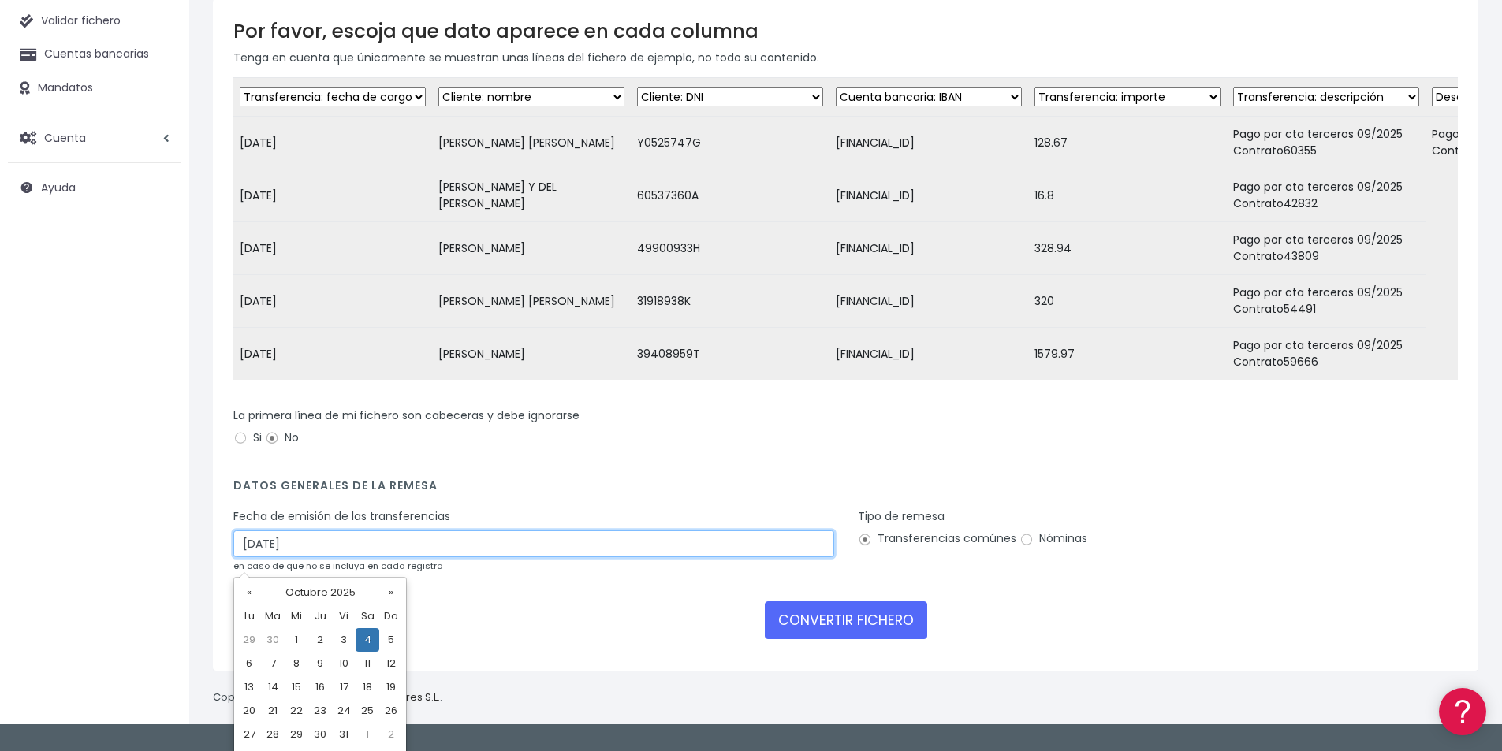
click at [313, 557] on input "[DATE]" at bounding box center [533, 544] width 601 height 27
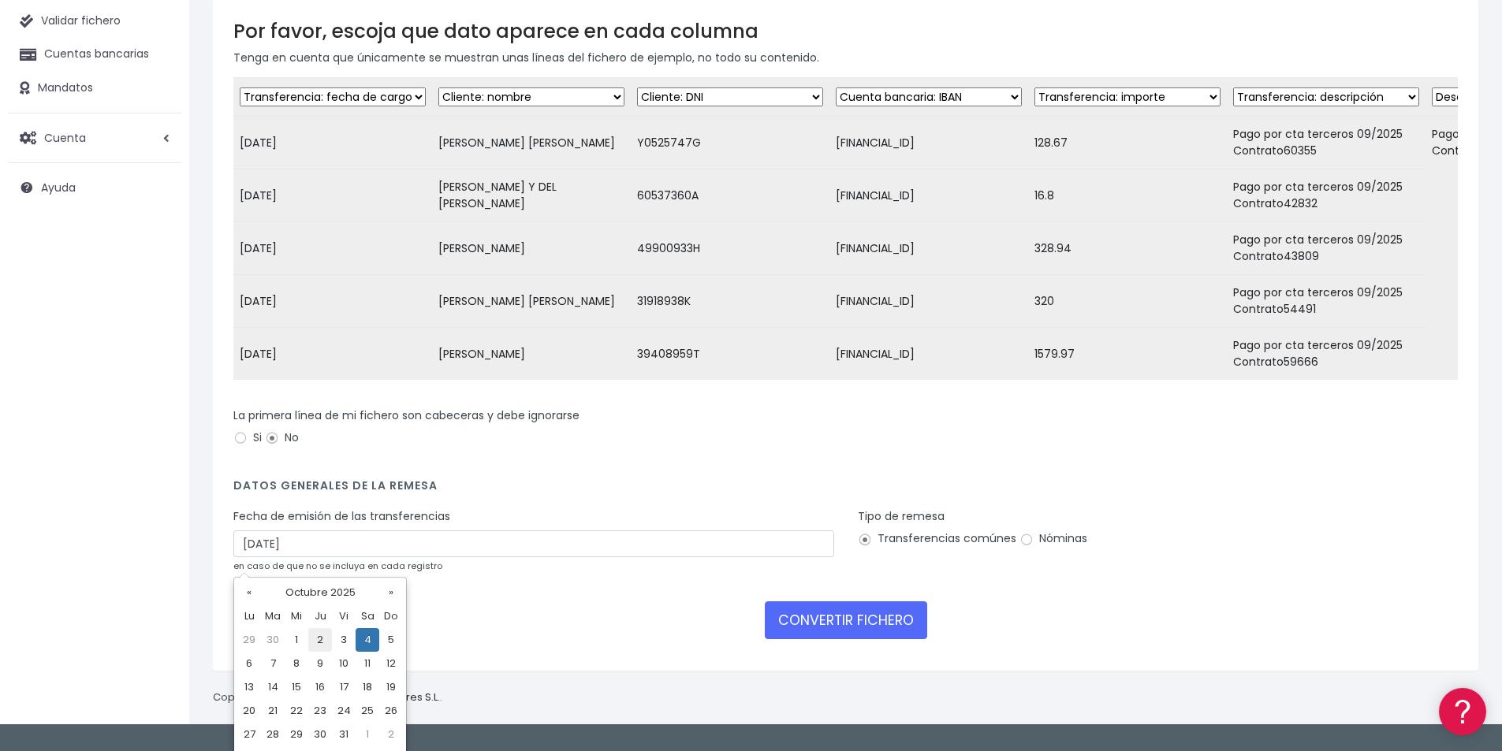
click at [321, 636] on td "2" at bounding box center [320, 640] width 24 height 24
type input "[DATE]"
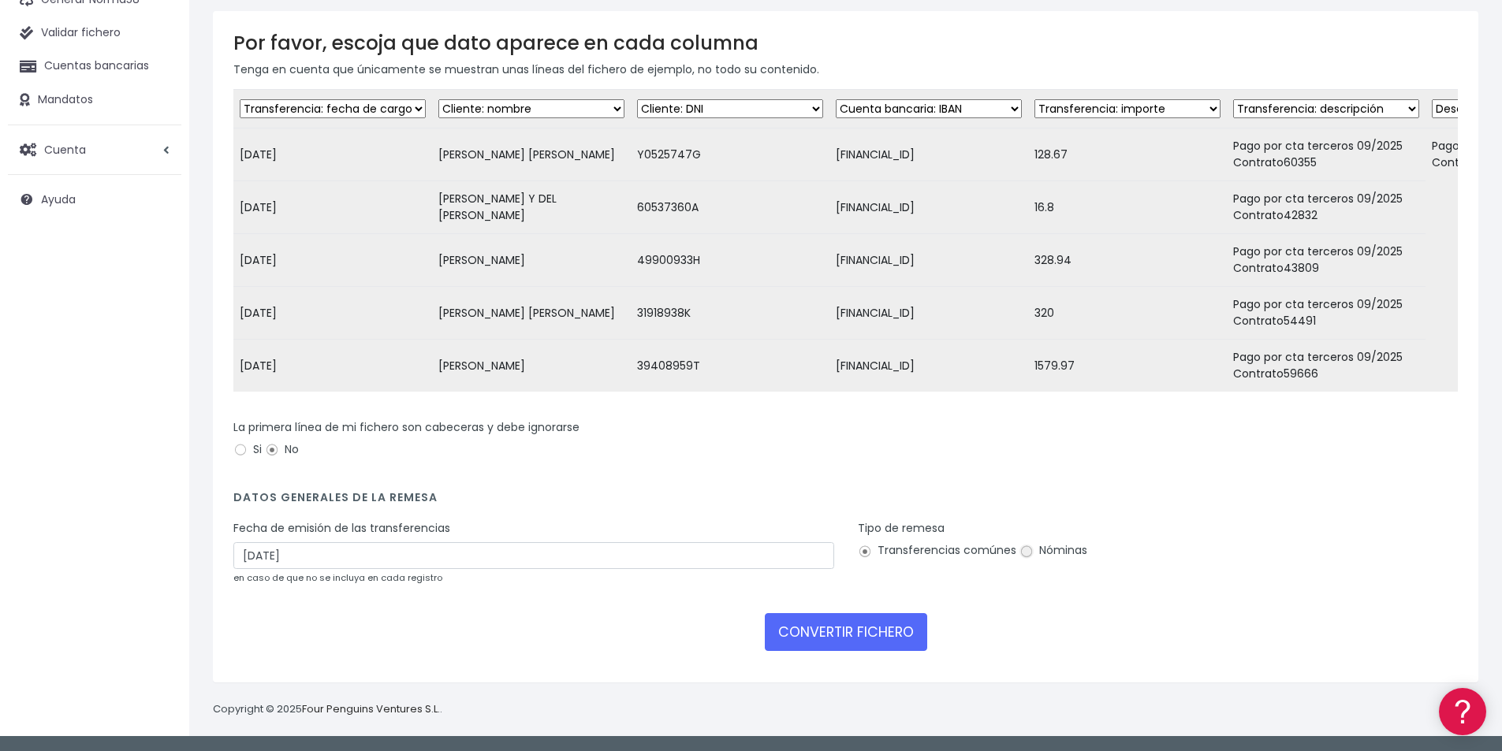
click at [1028, 552] on input "Nóminas" at bounding box center [1026, 552] width 14 height 14
radio input "true"
click at [859, 636] on button "CONVERTIR FICHERO" at bounding box center [846, 632] width 162 height 38
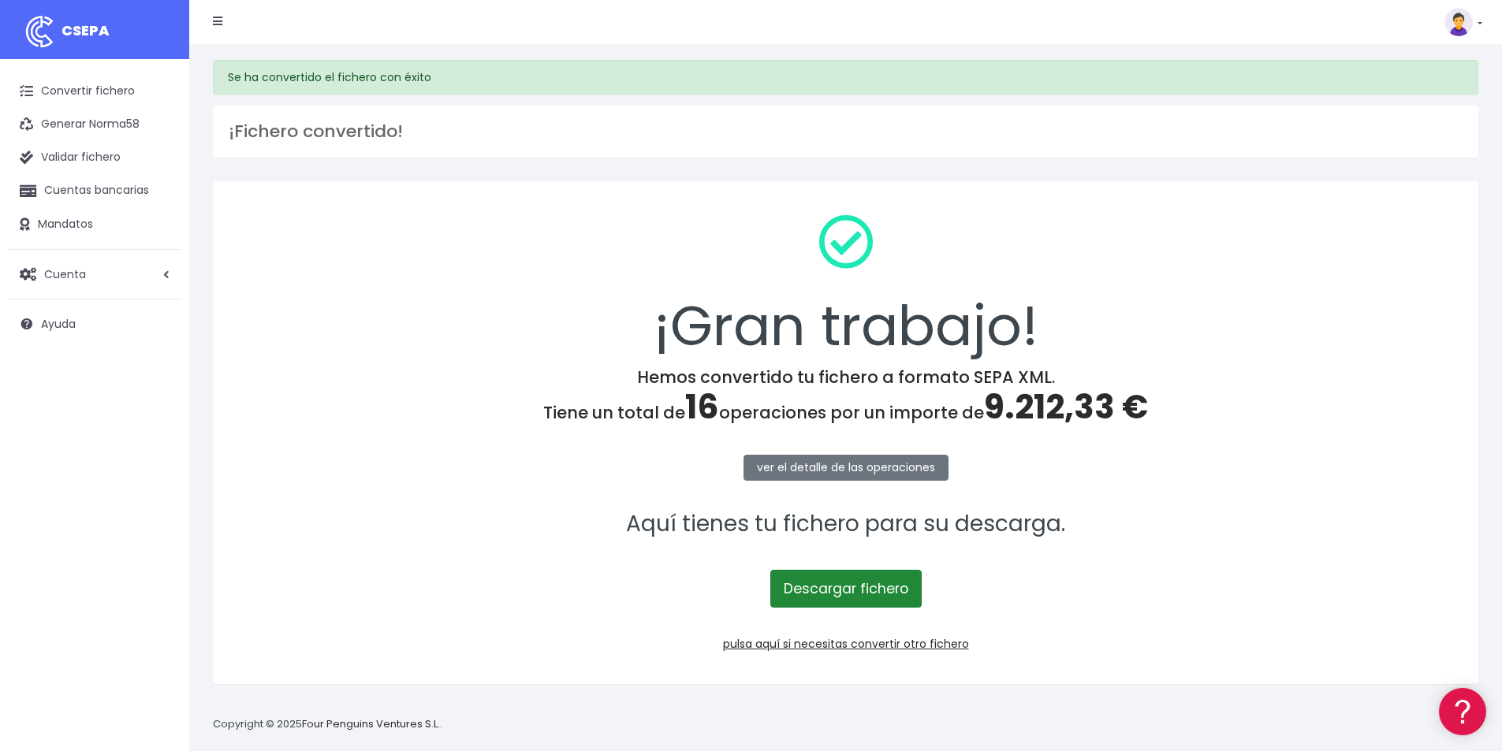
click at [845, 595] on link "Descargar fichero" at bounding box center [845, 589] width 151 height 38
click at [1046, 404] on span "9.212,33 €" at bounding box center [1066, 407] width 164 height 47
copy span "9.212,33"
